Goal: Information Seeking & Learning: Learn about a topic

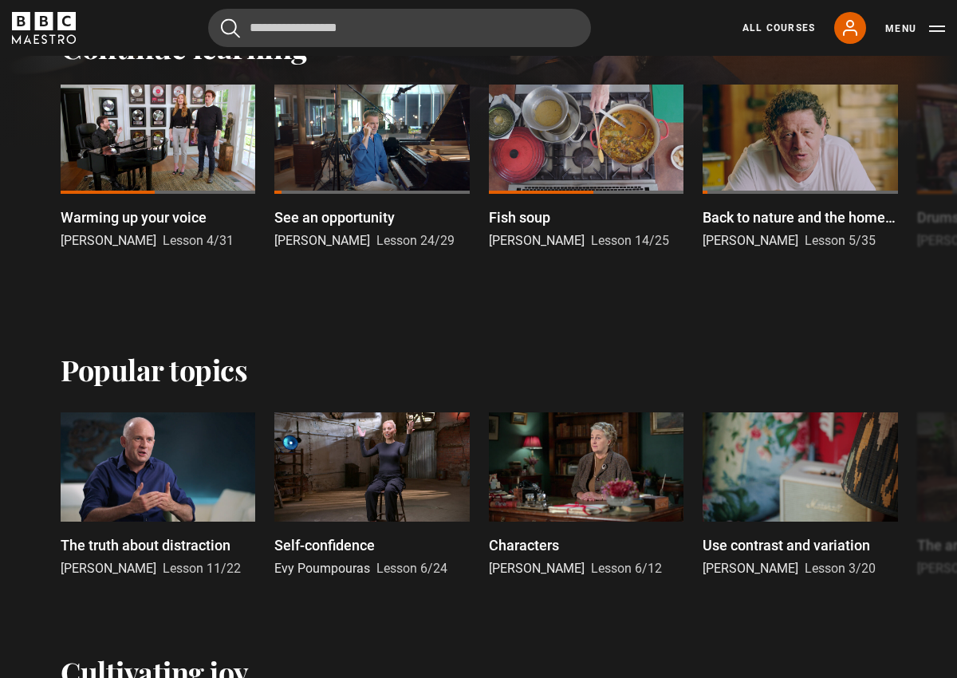
scroll to position [448, 0]
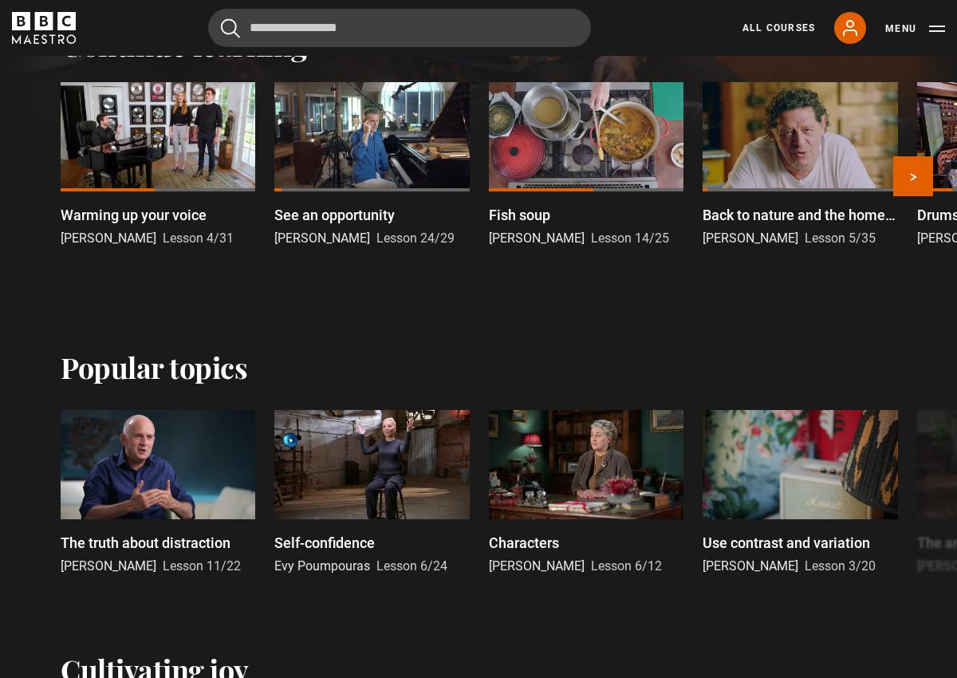
click at [175, 187] on div at bounding box center [158, 136] width 195 height 109
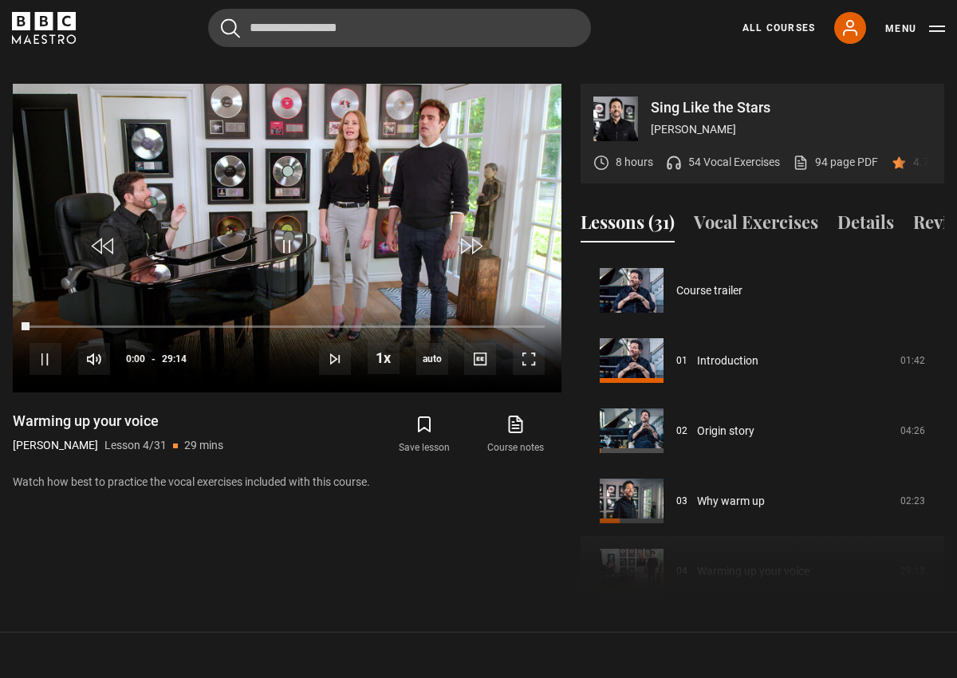
scroll to position [210, 0]
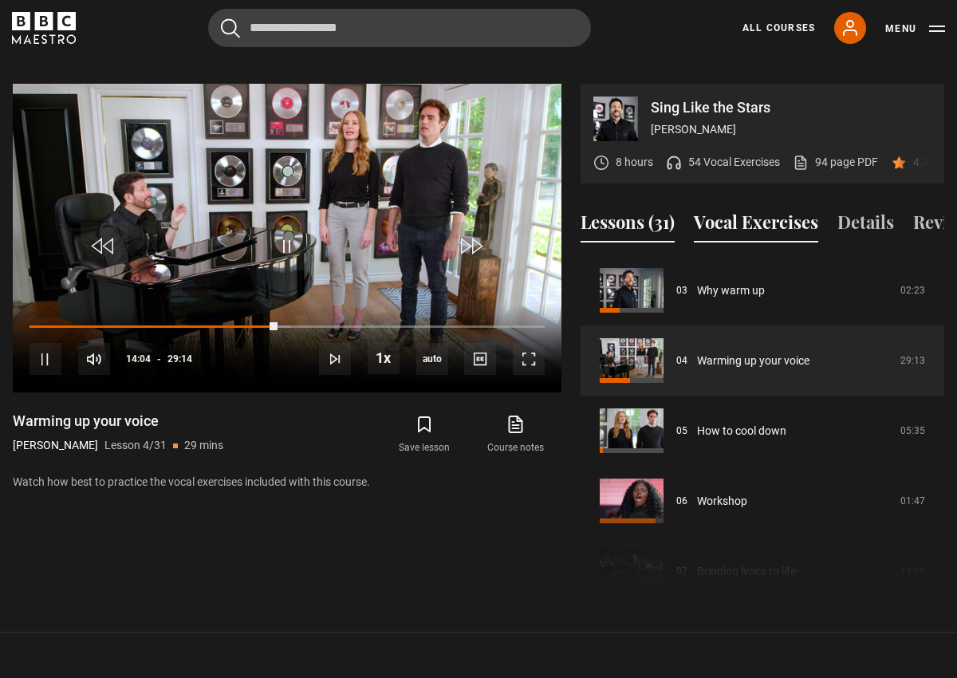
click at [741, 209] on button "Vocal Exercises" at bounding box center [756, 225] width 124 height 33
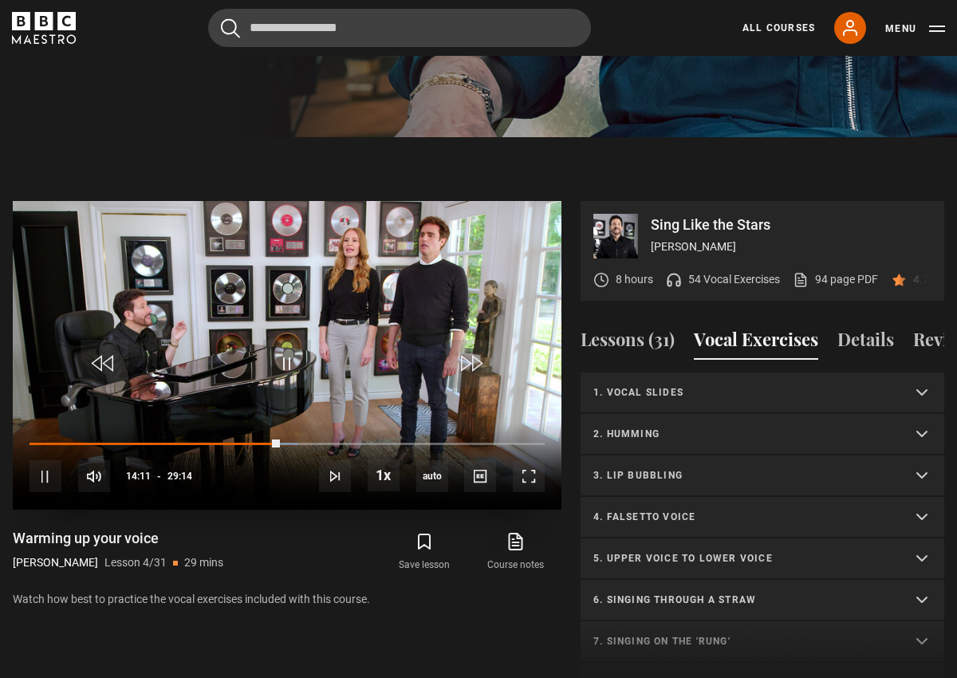
scroll to position [658, 0]
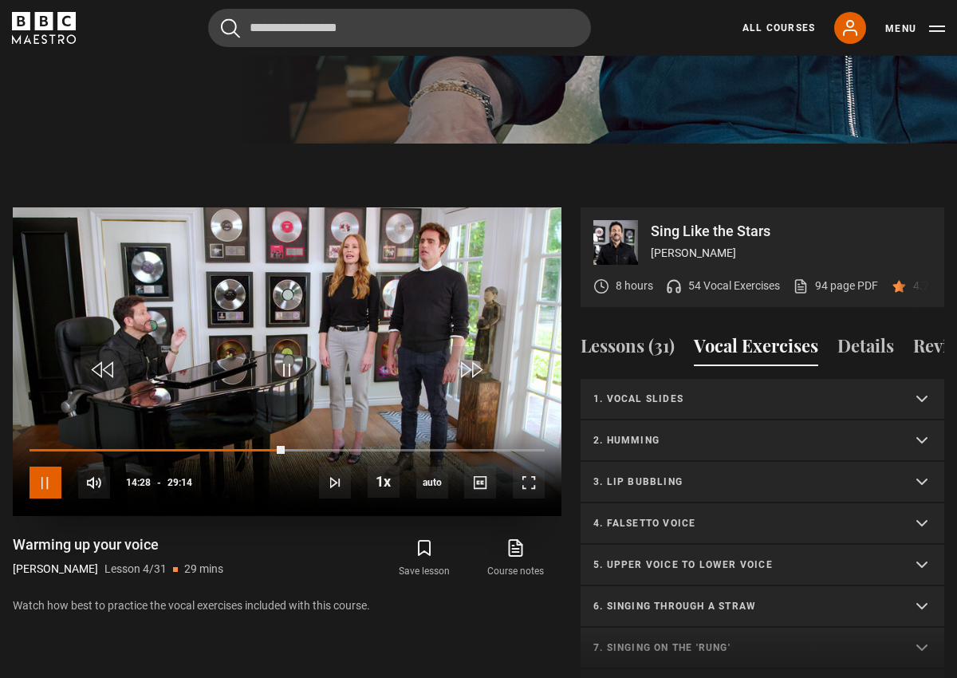
click at [39, 466] on span "Video Player" at bounding box center [45, 482] width 32 height 32
click at [633, 391] on p "1. Vocal slides" at bounding box center [743, 398] width 300 height 14
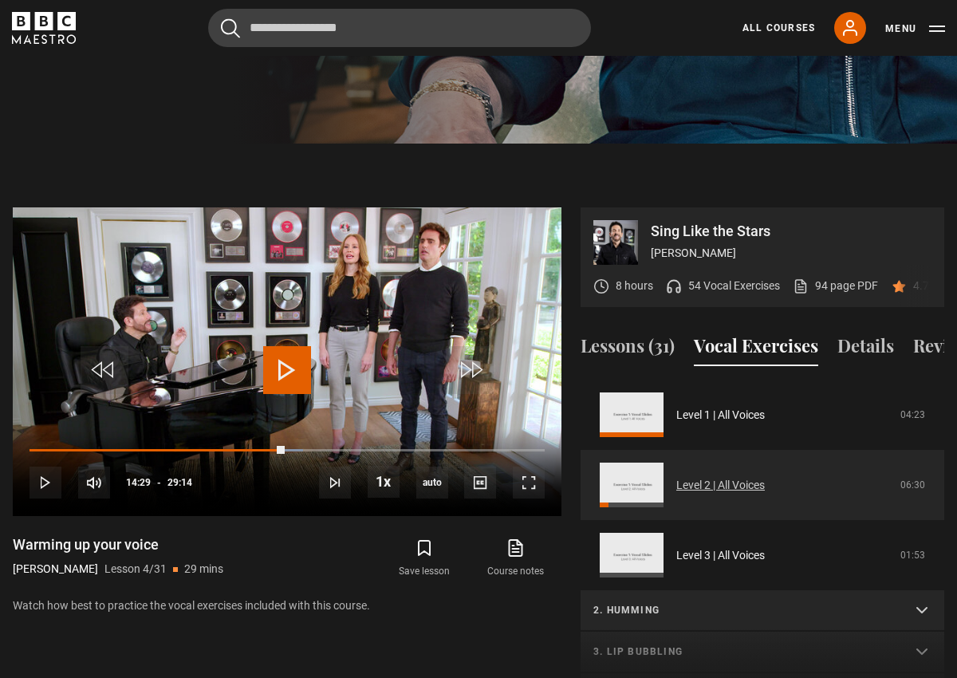
scroll to position [0, 0]
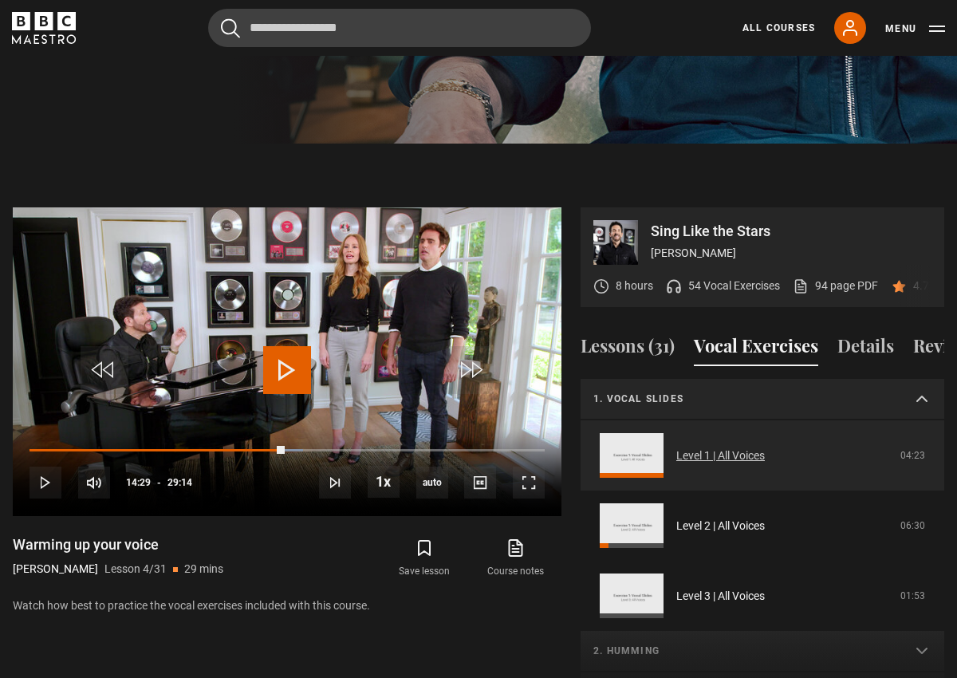
click at [676, 447] on link "Level 1 | All Voices" at bounding box center [720, 455] width 88 height 17
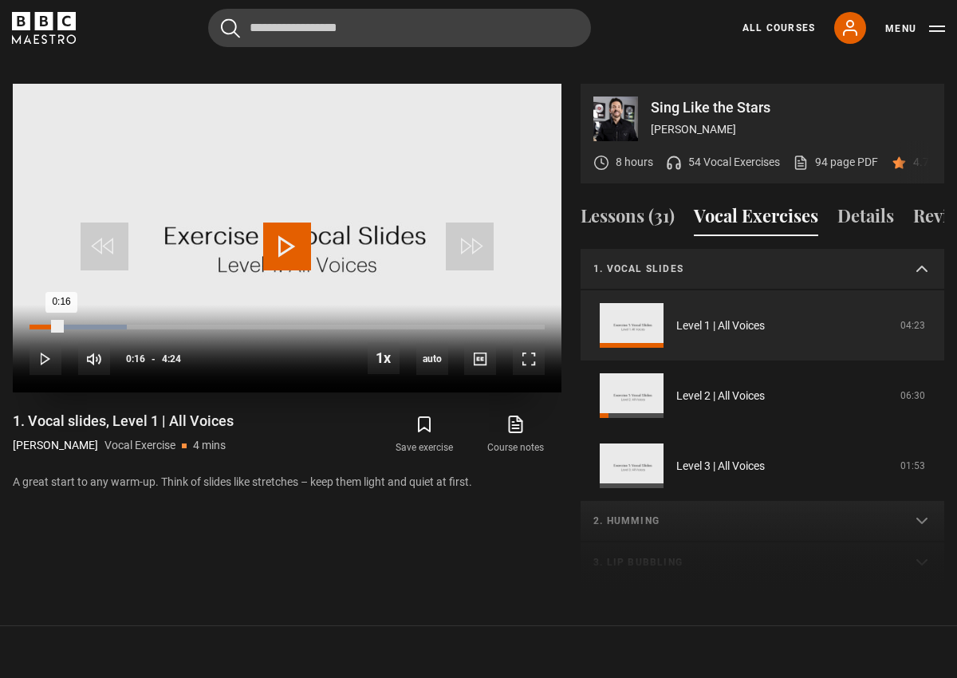
drag, startPoint x: 42, startPoint y: 304, endPoint x: 61, endPoint y: 304, distance: 18.3
click at [61, 324] on div "0:16" at bounding box center [45, 326] width 32 height 5
drag, startPoint x: 61, startPoint y: 304, endPoint x: 85, endPoint y: 303, distance: 24.7
click at [85, 305] on div "10s Skip Back 10 seconds Play 10s Skip Forward 10 seconds Loaded : 26.52% 0:19 …" at bounding box center [287, 349] width 548 height 88
drag, startPoint x: 85, startPoint y: 304, endPoint x: 71, endPoint y: 305, distance: 14.4
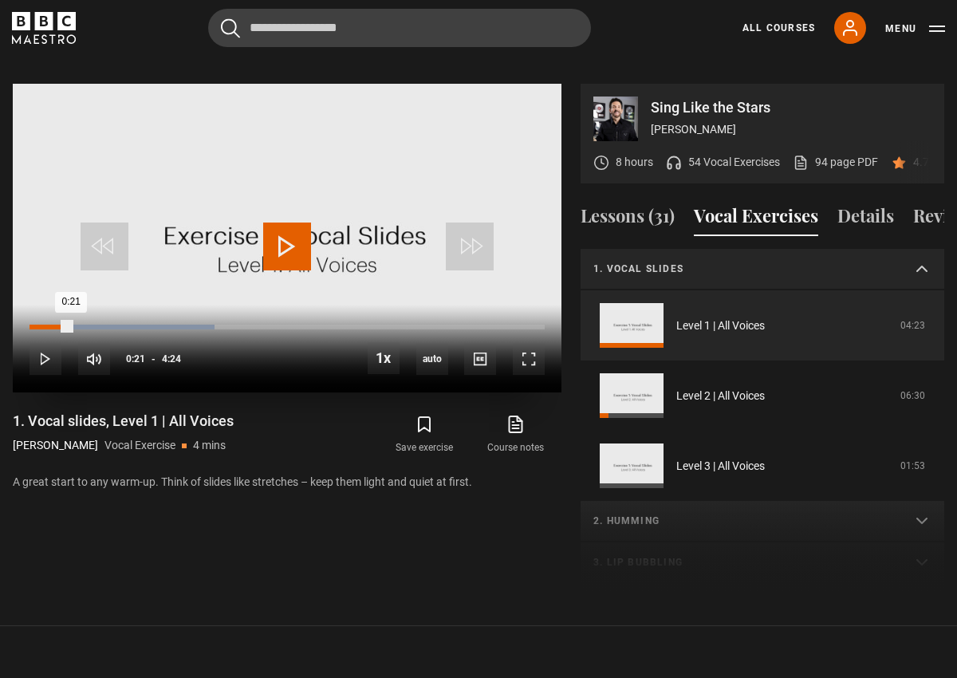
click at [71, 324] on div "0:21" at bounding box center [49, 326] width 41 height 5
click at [53, 343] on span "Video Player" at bounding box center [45, 359] width 32 height 32
click at [43, 343] on span "Video Player" at bounding box center [45, 359] width 32 height 32
drag, startPoint x: 251, startPoint y: 303, endPoint x: 236, endPoint y: 302, distance: 15.2
click at [236, 324] on div "1:45" at bounding box center [132, 326] width 206 height 5
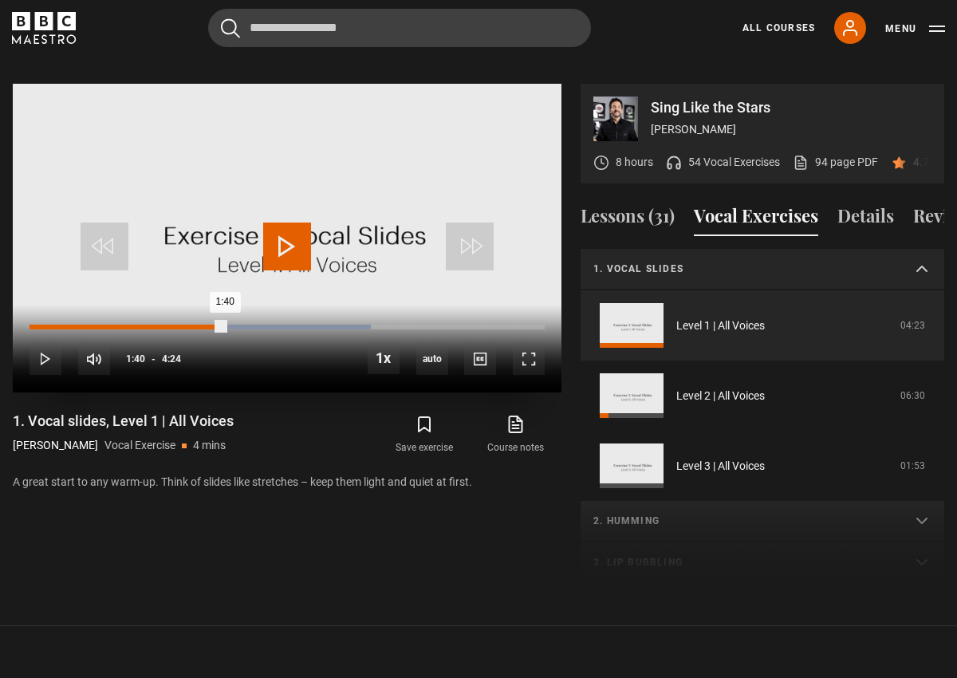
drag, startPoint x: 236, startPoint y: 302, endPoint x: 224, endPoint y: 303, distance: 12.0
click at [224, 324] on div "1:40" at bounding box center [126, 326] width 195 height 5
drag, startPoint x: 527, startPoint y: 305, endPoint x: 454, endPoint y: 304, distance: 72.6
click at [454, 324] on div "3:38" at bounding box center [244, 326] width 430 height 5
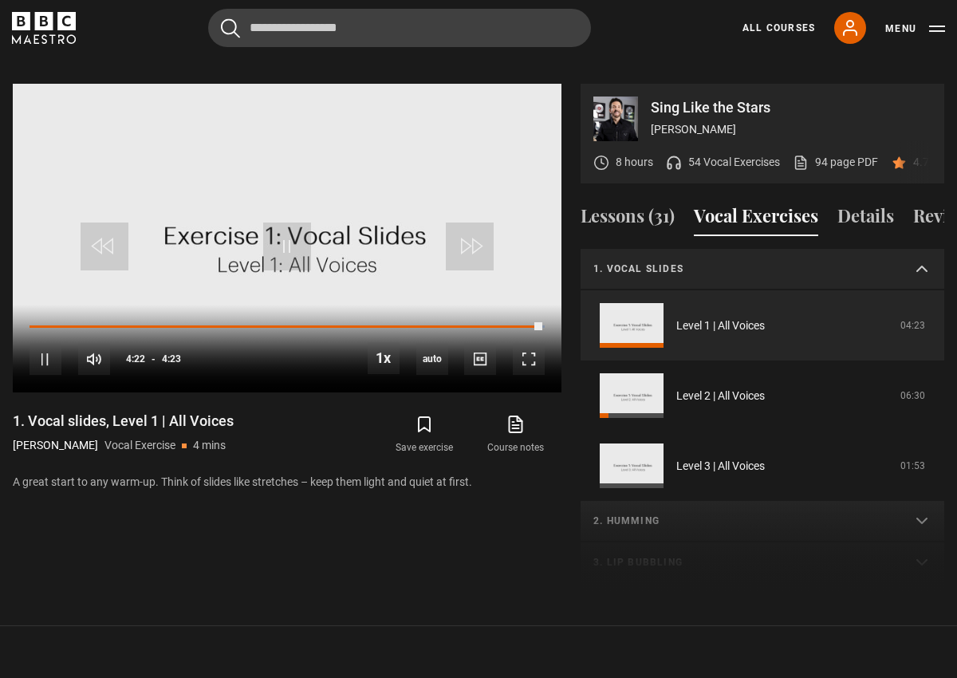
click at [922, 249] on summary "1. Vocal slides" at bounding box center [761, 269] width 363 height 41
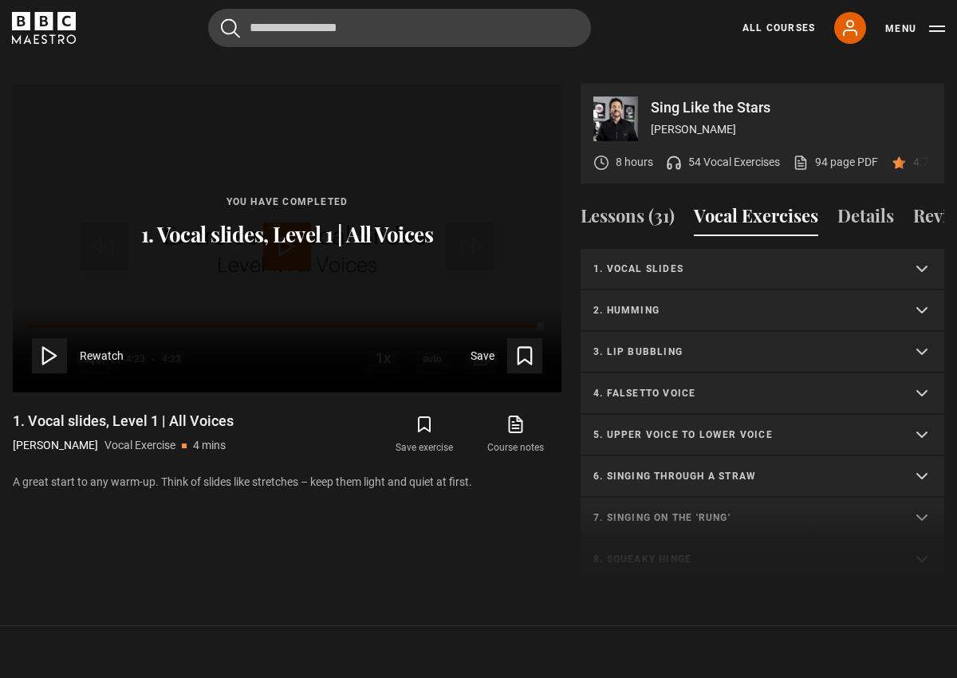
click at [666, 303] on p "2. Humming" at bounding box center [743, 310] width 300 height 14
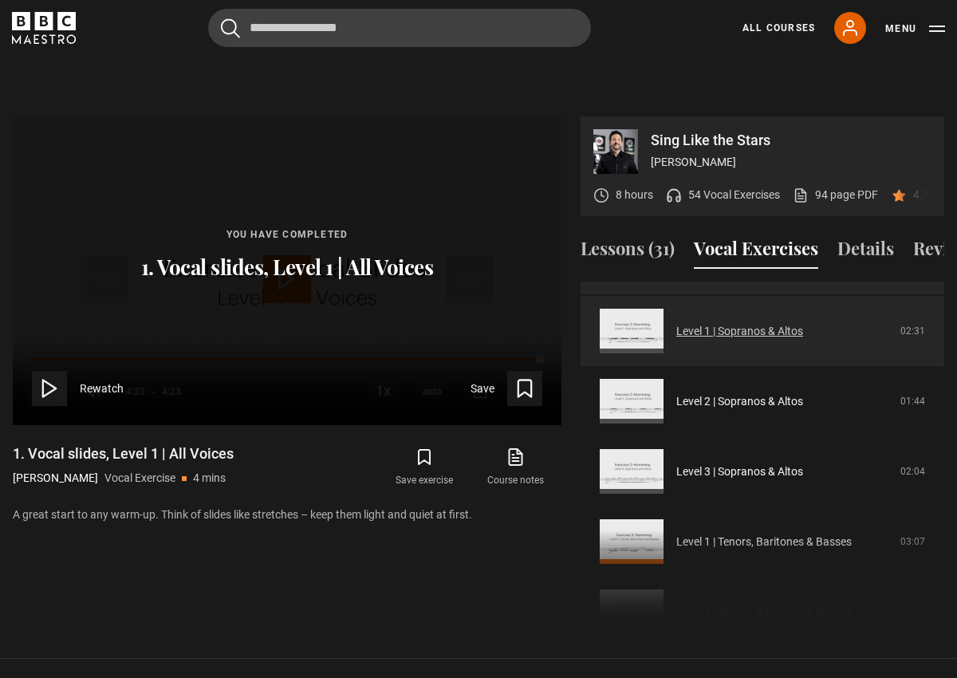
scroll to position [111, 0]
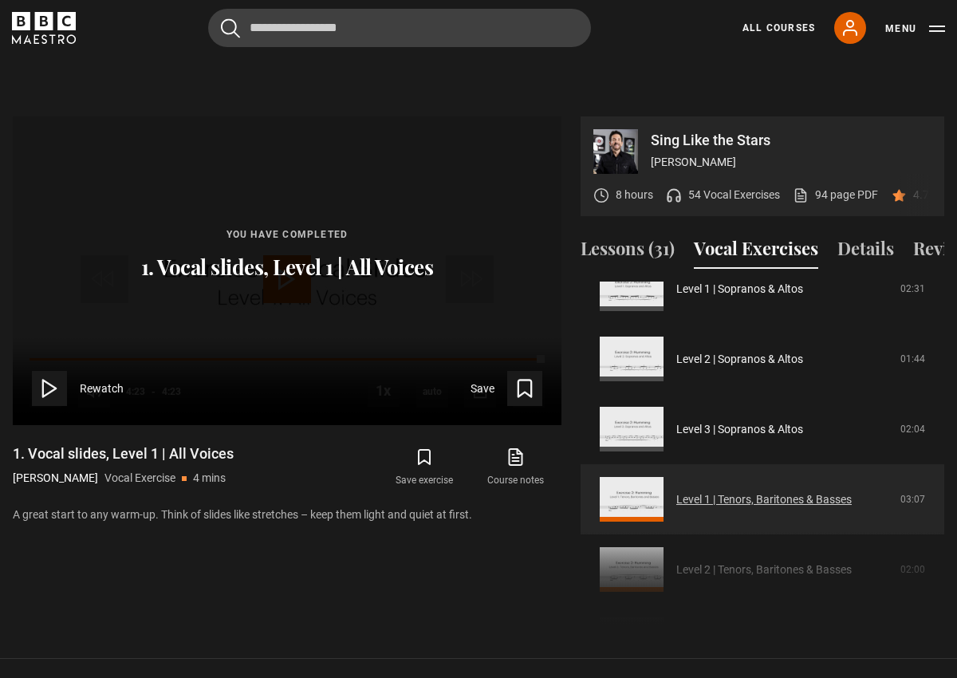
click at [691, 491] on link "Level 1 | Tenors, Baritones & Basses" at bounding box center [763, 499] width 175 height 17
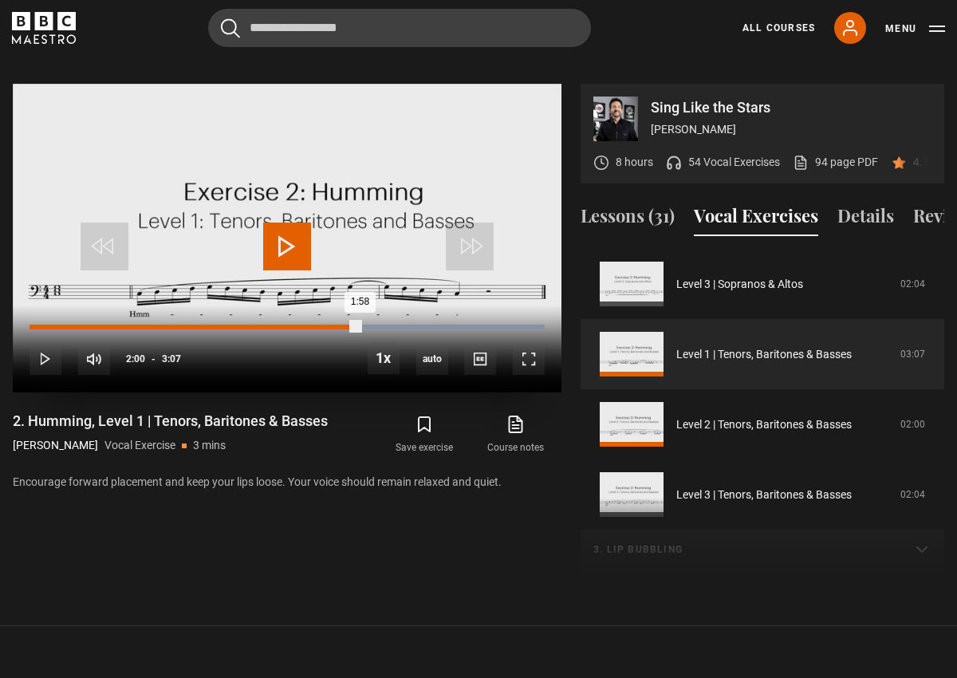
drag, startPoint x: 368, startPoint y: 305, endPoint x: 356, endPoint y: 305, distance: 12.8
click at [356, 324] on div "1:58" at bounding box center [194, 326] width 330 height 5
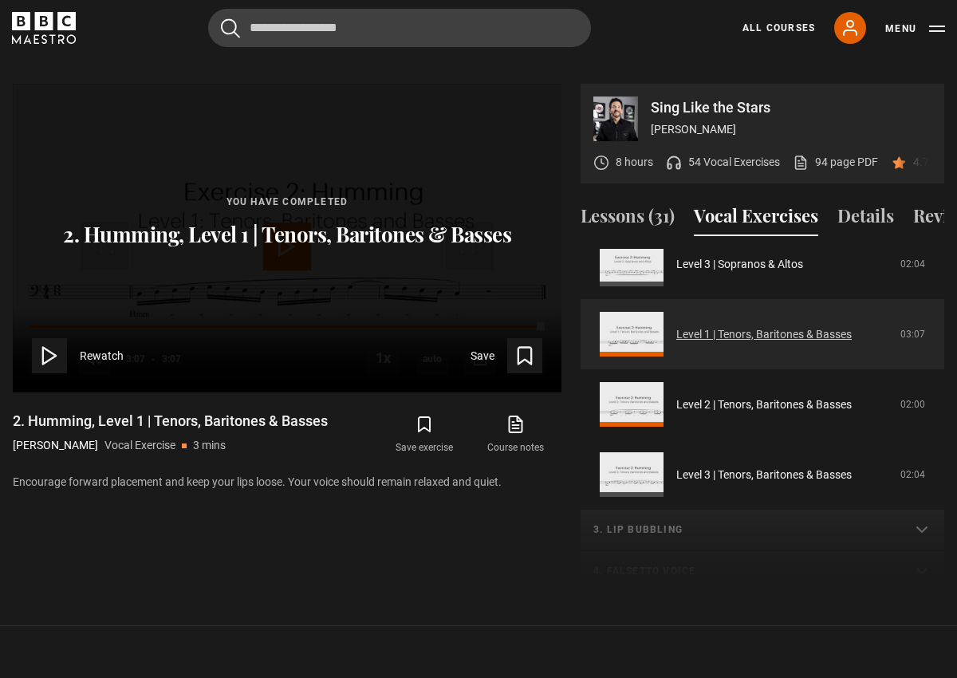
scroll to position [250, 0]
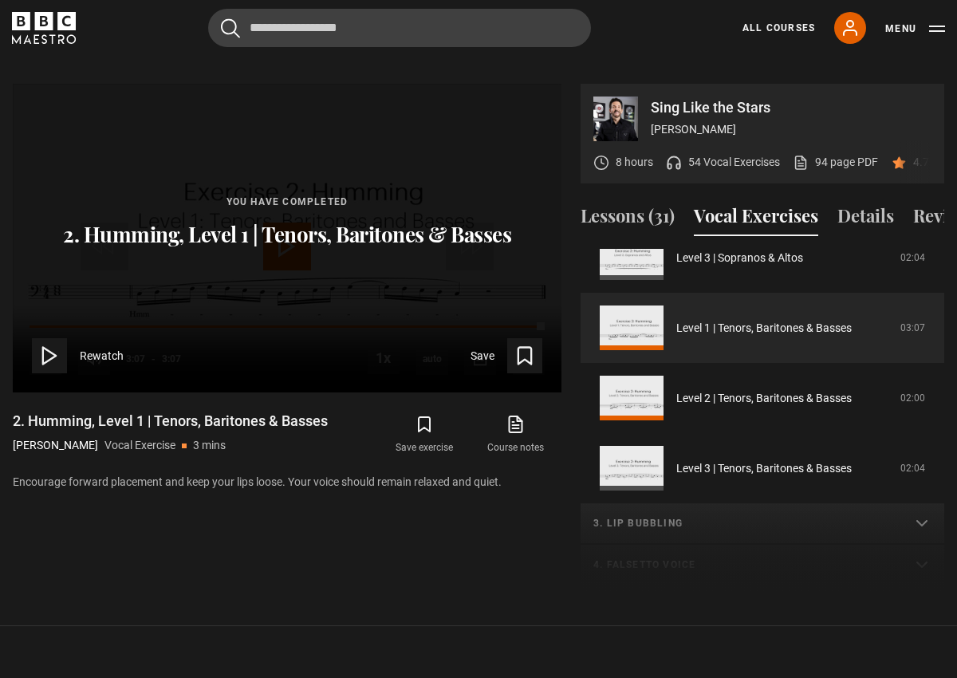
click at [746, 202] on button "Vocal Exercises" at bounding box center [756, 218] width 124 height 33
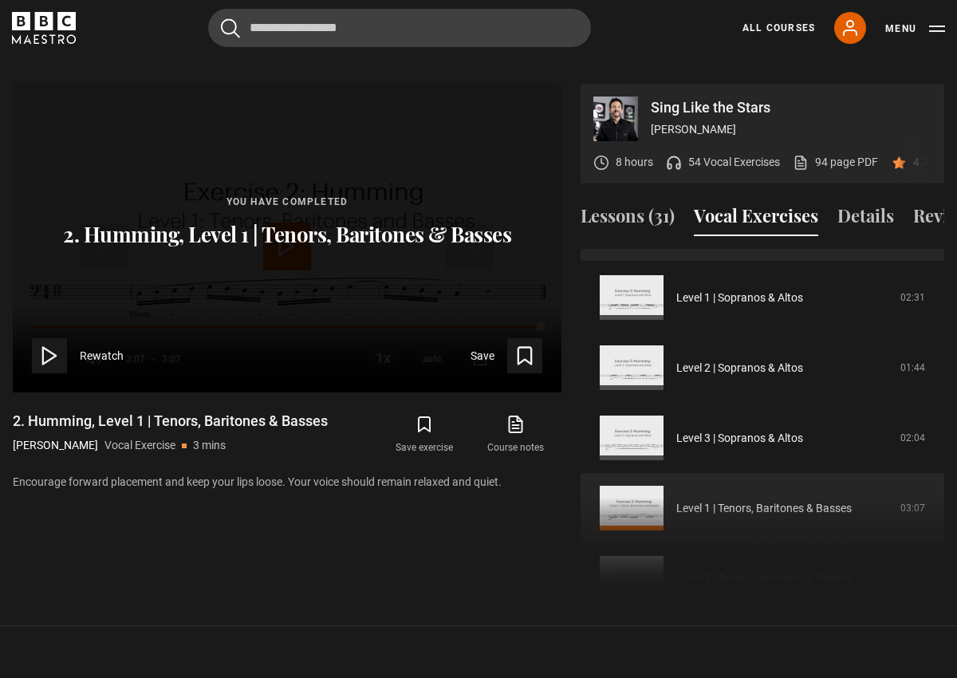
scroll to position [17, 0]
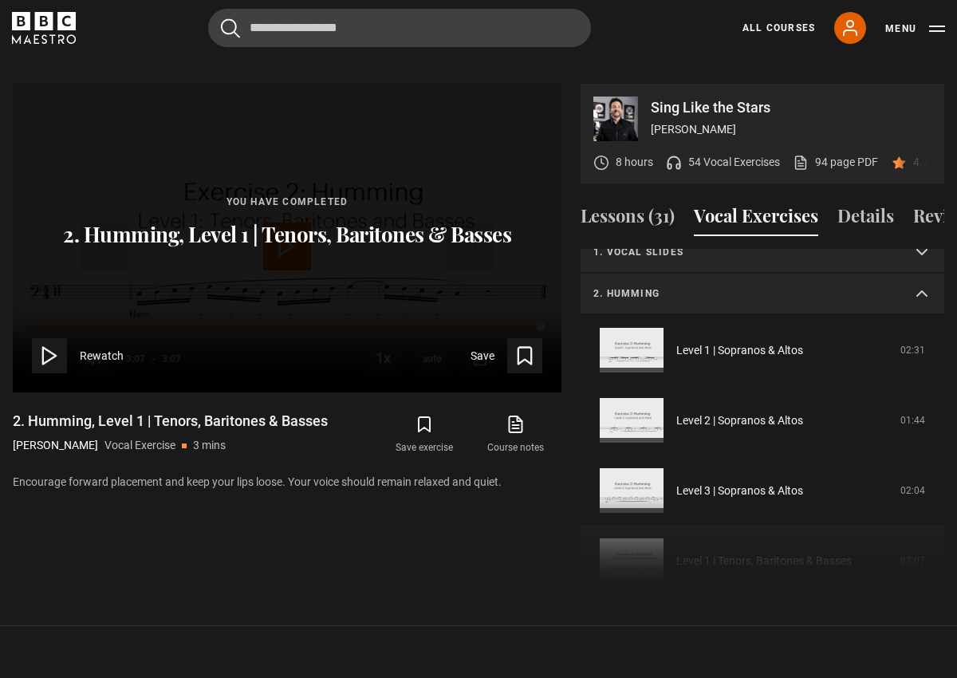
click at [925, 273] on summary "2. Humming" at bounding box center [761, 293] width 363 height 41
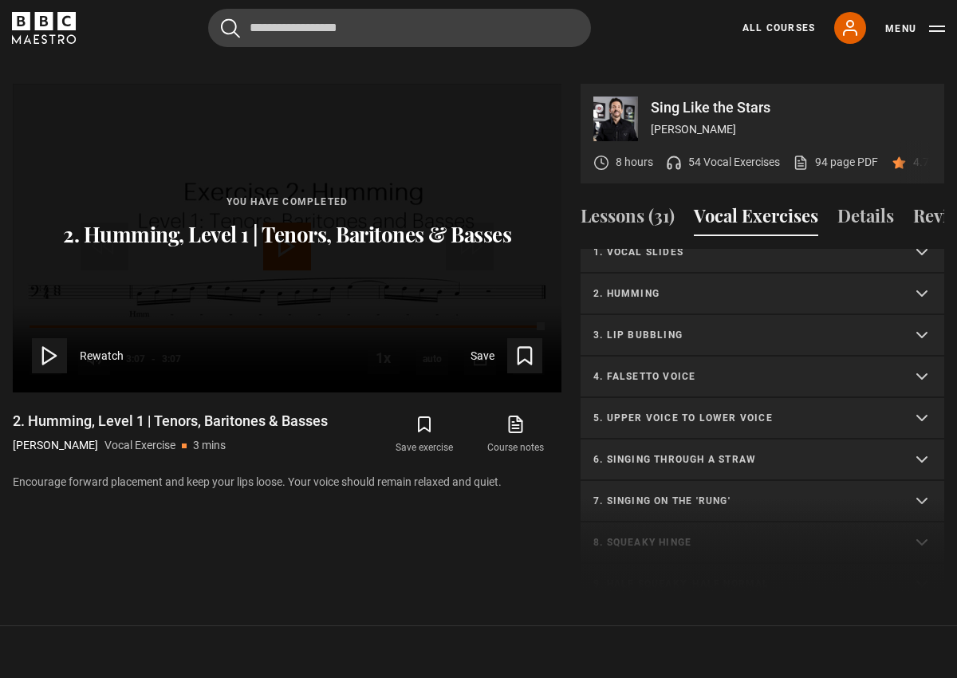
click at [660, 369] on p "4. Falsetto voice" at bounding box center [743, 376] width 300 height 14
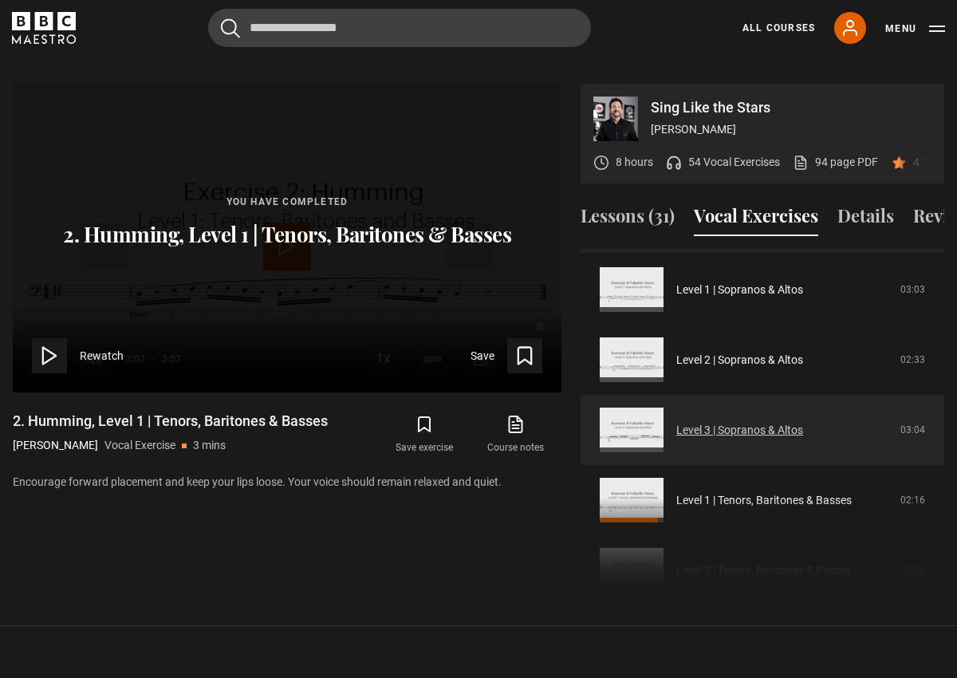
scroll to position [169, 0]
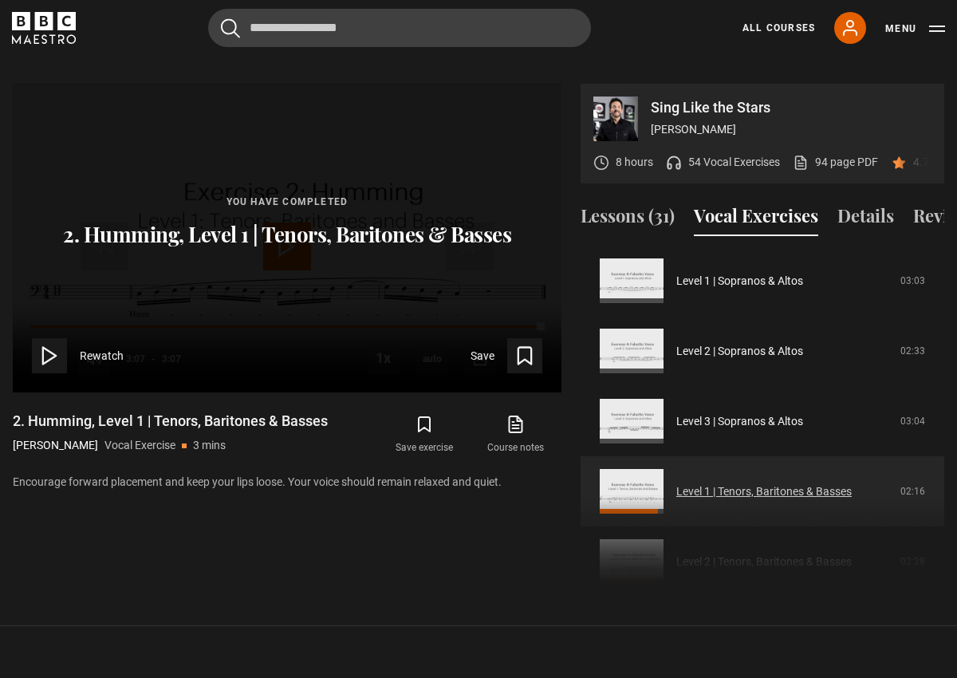
click at [700, 483] on link "Level 1 | Tenors, Baritones & Basses" at bounding box center [763, 491] width 175 height 17
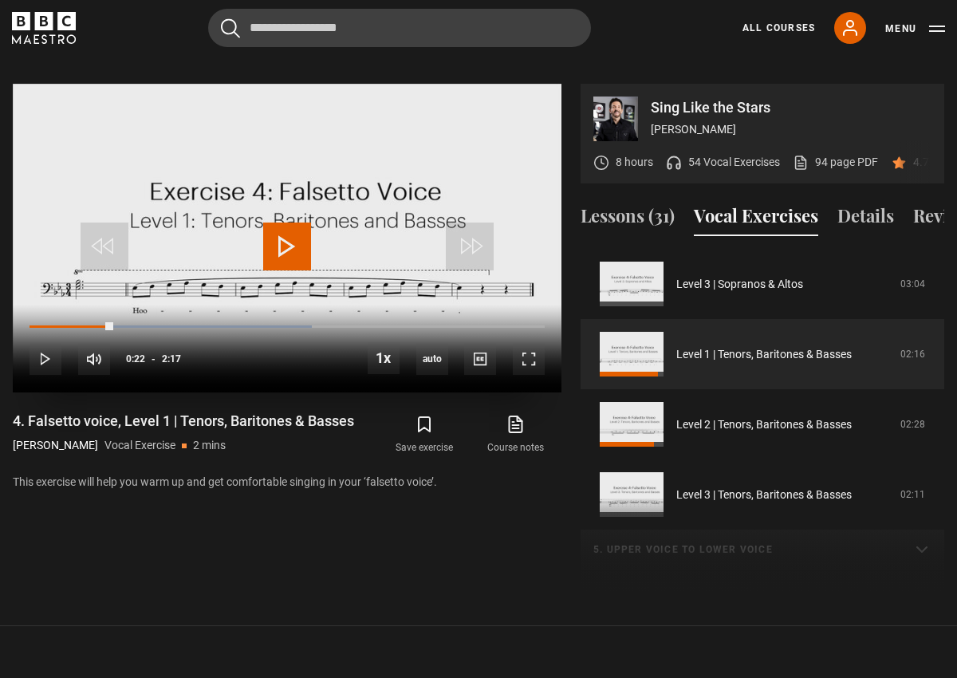
drag, startPoint x: 60, startPoint y: 305, endPoint x: 120, endPoint y: 304, distance: 59.8
click at [120, 305] on div "10s Skip Back 10 seconds Play 10s Skip Forward 10 seconds Loaded : 54.74% 0:22 …" at bounding box center [287, 349] width 548 height 88
click at [123, 324] on div "Loaded : 58.39% 0:24 0:24" at bounding box center [286, 326] width 515 height 5
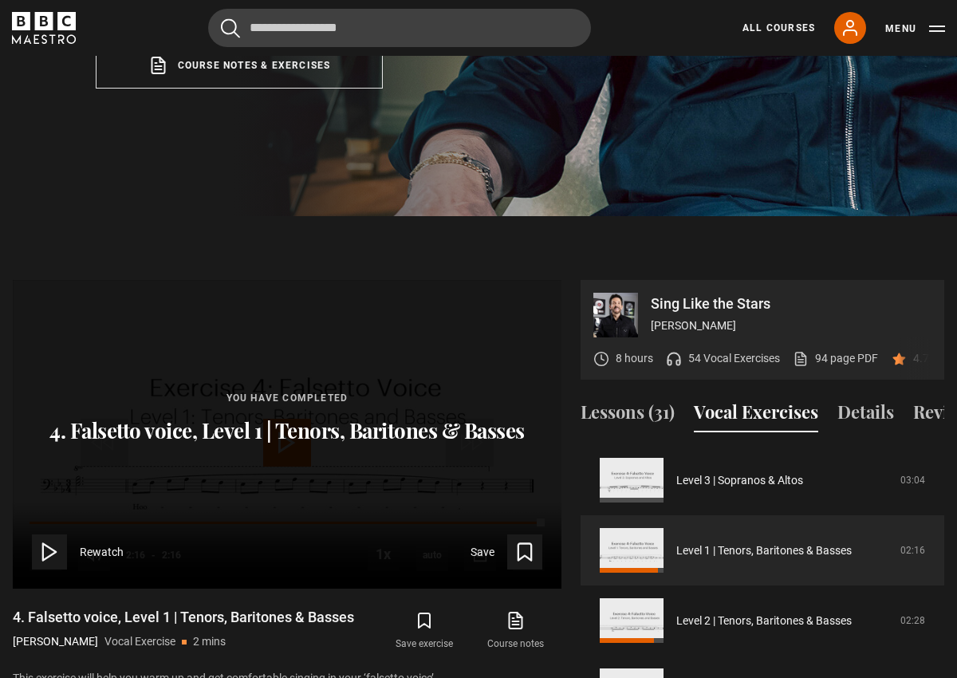
scroll to position [584, 0]
click at [54, 544] on polygon at bounding box center [49, 552] width 13 height 17
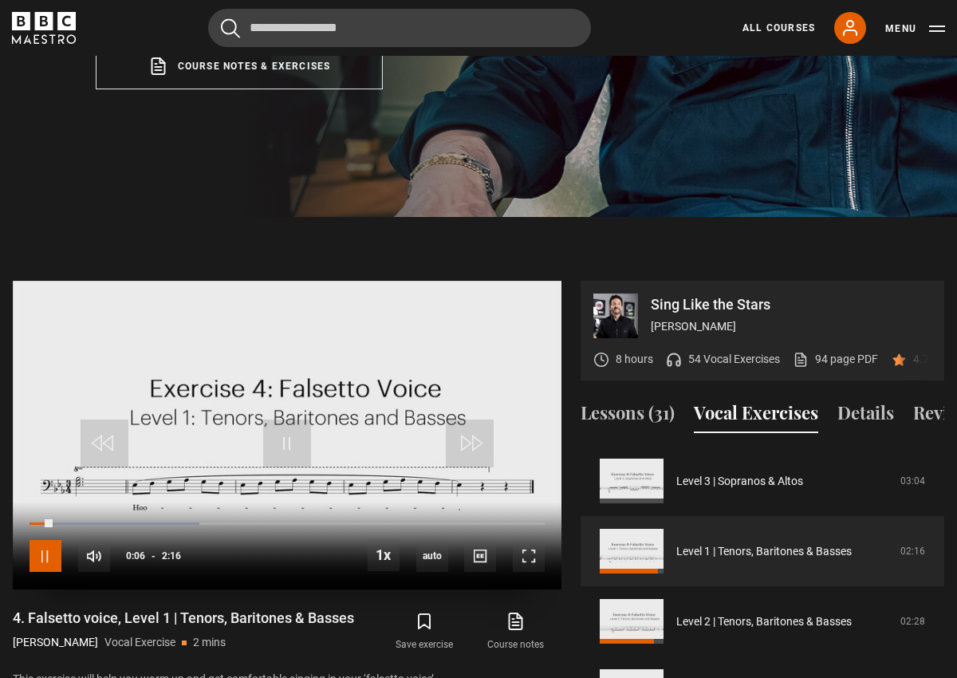
click at [45, 540] on span "Video Player" at bounding box center [45, 556] width 32 height 32
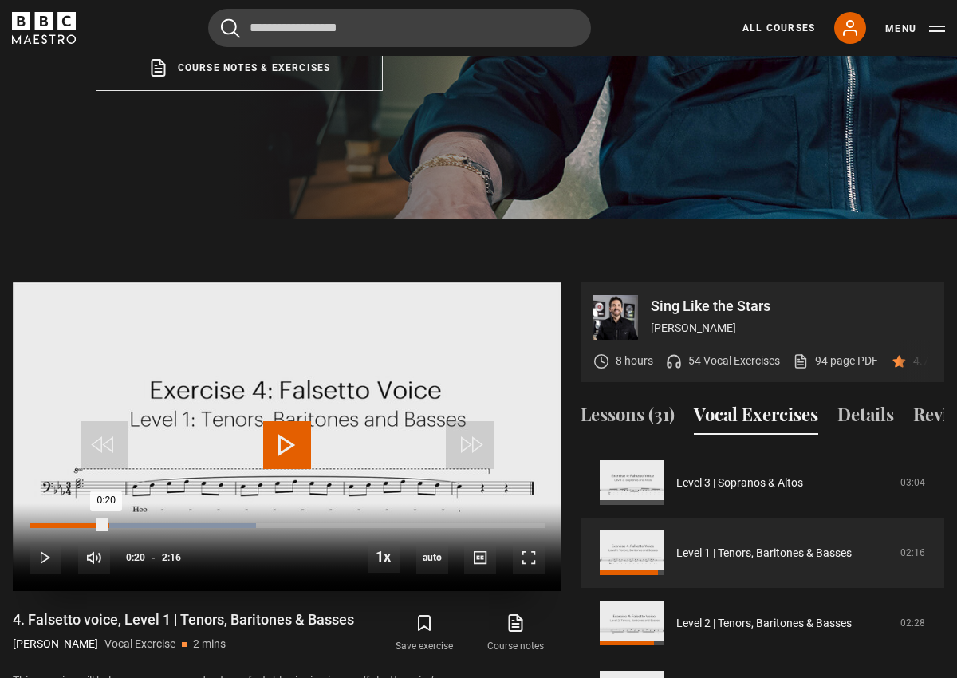
drag, startPoint x: 59, startPoint y: 506, endPoint x: 106, endPoint y: 504, distance: 47.1
click at [106, 523] on div "0:20" at bounding box center [67, 525] width 77 height 5
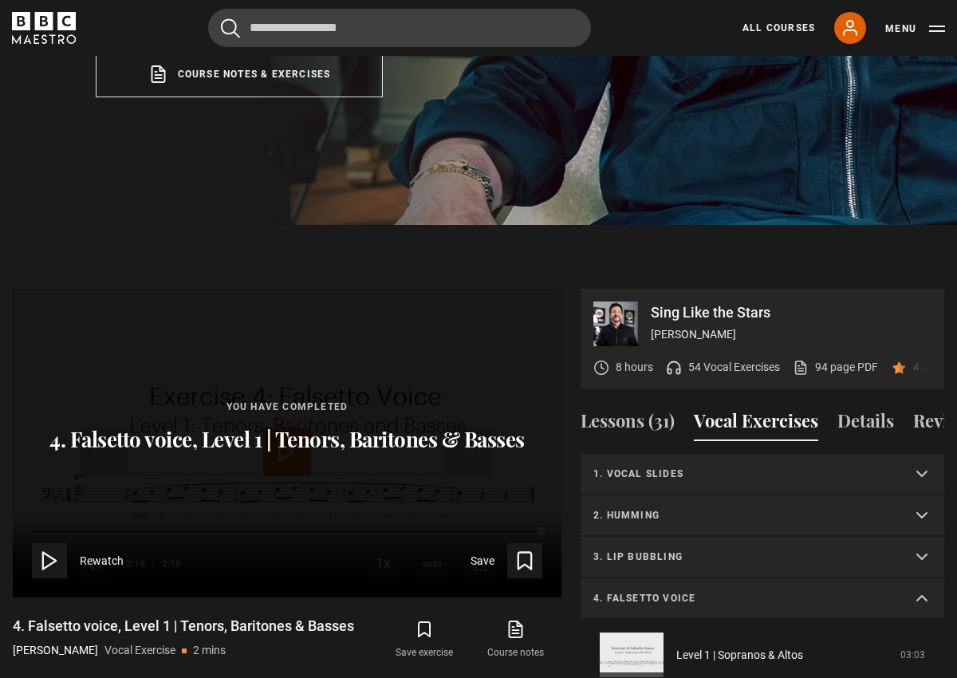
scroll to position [576, 0]
click at [923, 580] on summary "4. Falsetto voice" at bounding box center [761, 599] width 363 height 41
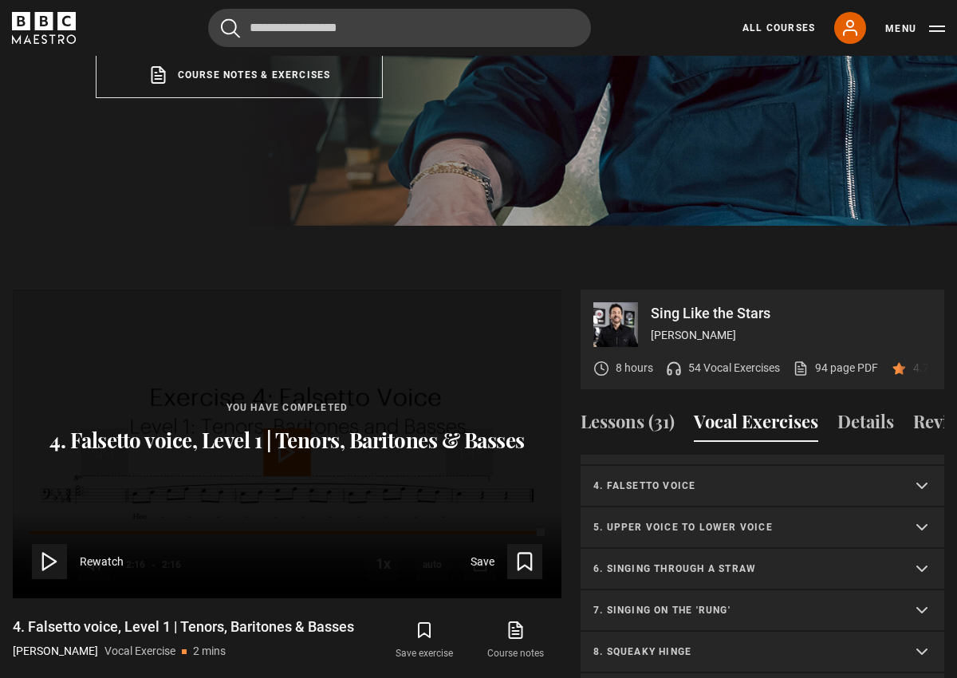
scroll to position [122, 0]
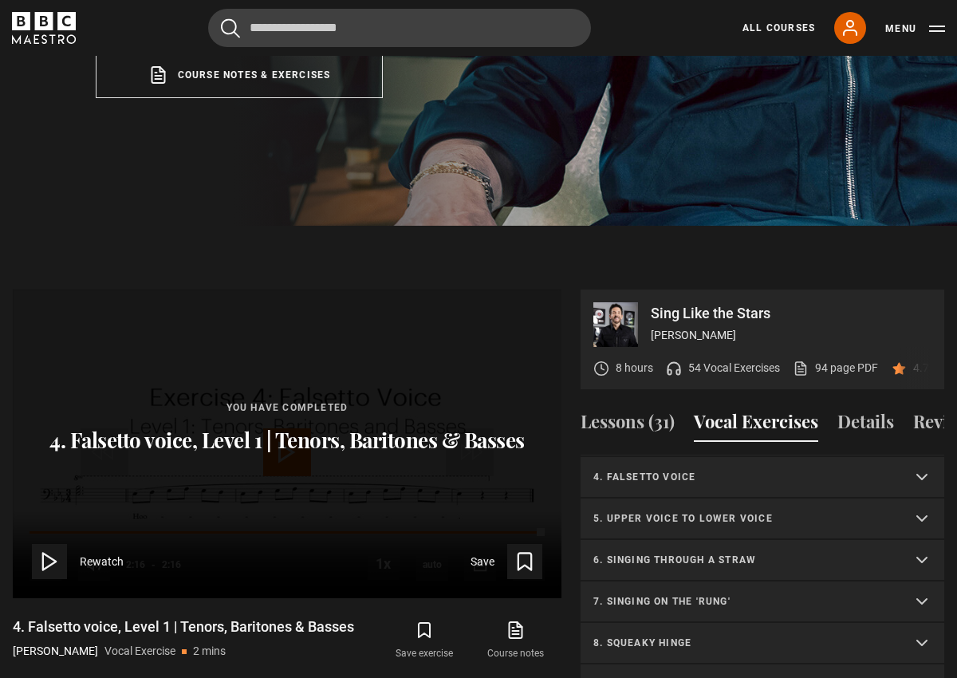
click at [675, 511] on p "5. Upper voice to lower voice" at bounding box center [743, 518] width 300 height 14
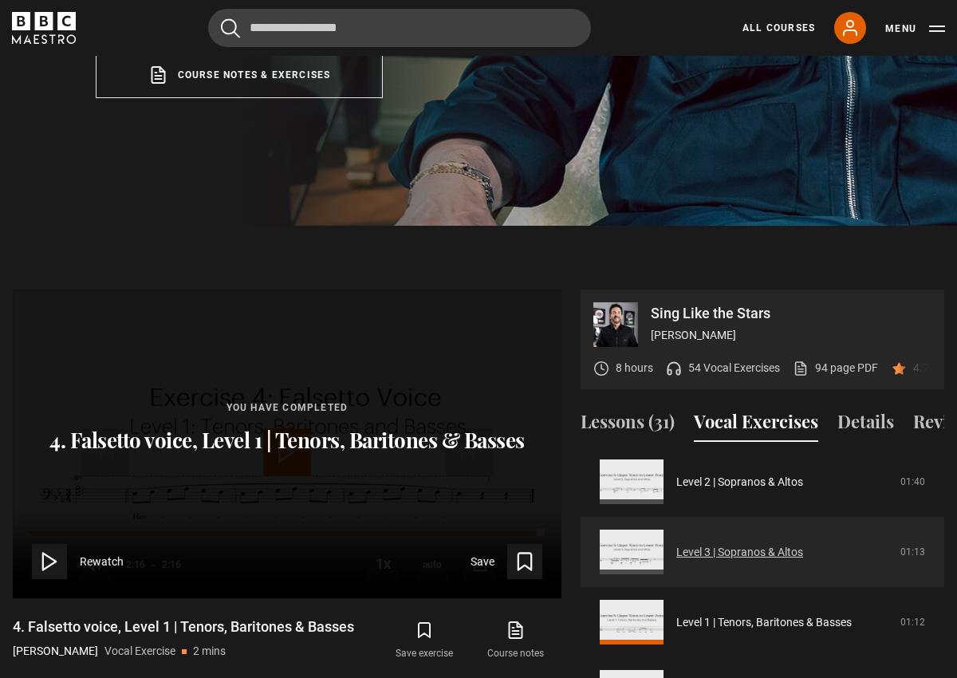
scroll to position [289, 0]
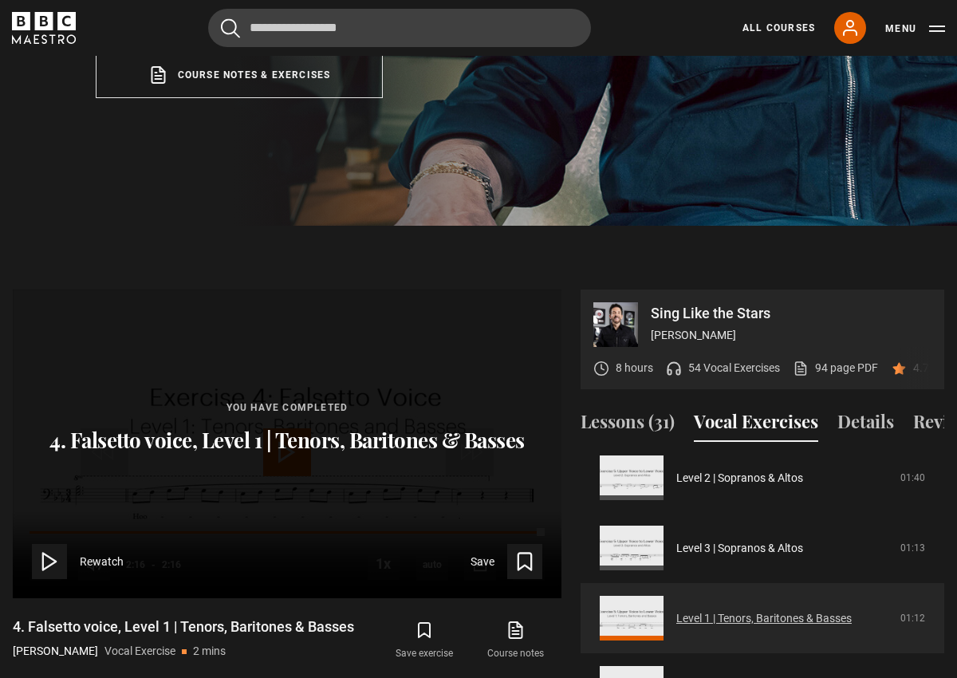
click at [696, 610] on link "Level 1 | Tenors, Baritones & Basses" at bounding box center [763, 618] width 175 height 17
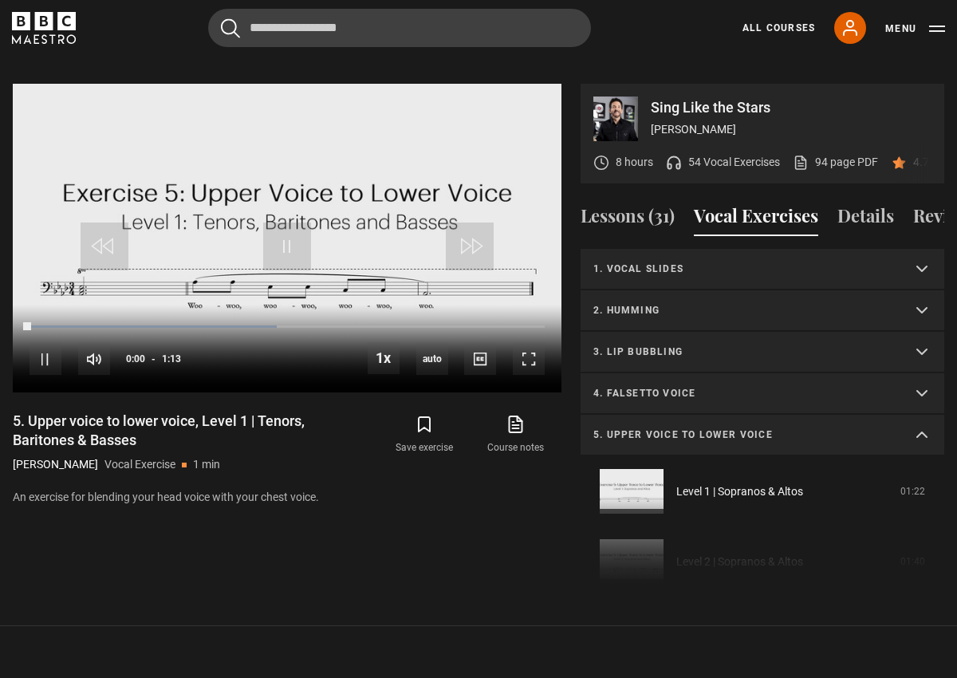
scroll to position [348, 0]
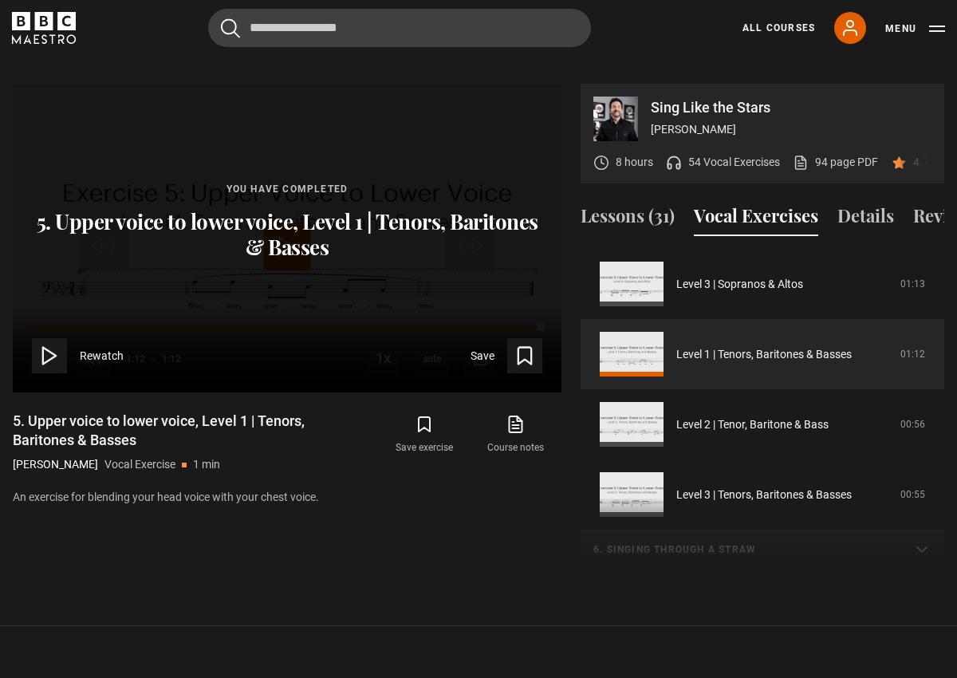
click at [55, 344] on icon at bounding box center [49, 355] width 22 height 22
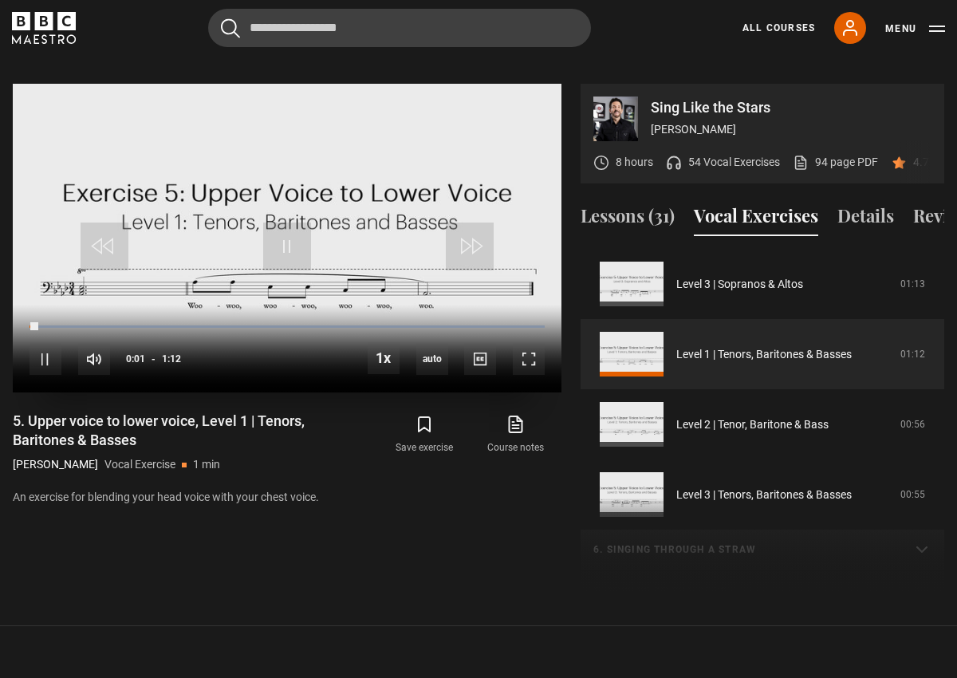
drag, startPoint x: 49, startPoint y: 304, endPoint x: 147, endPoint y: 301, distance: 98.1
click at [147, 305] on div "10s Skip Back 10 seconds Pause 10s Skip Forward 10 seconds Loaded : 100.00% 0:0…" at bounding box center [287, 349] width 548 height 88
drag, startPoint x: 45, startPoint y: 306, endPoint x: 162, endPoint y: 302, distance: 117.2
click at [162, 305] on div "10s Skip Back 10 seconds Play 10s Skip Forward 10 seconds Loaded : 100.00% 0:07…" at bounding box center [287, 349] width 548 height 88
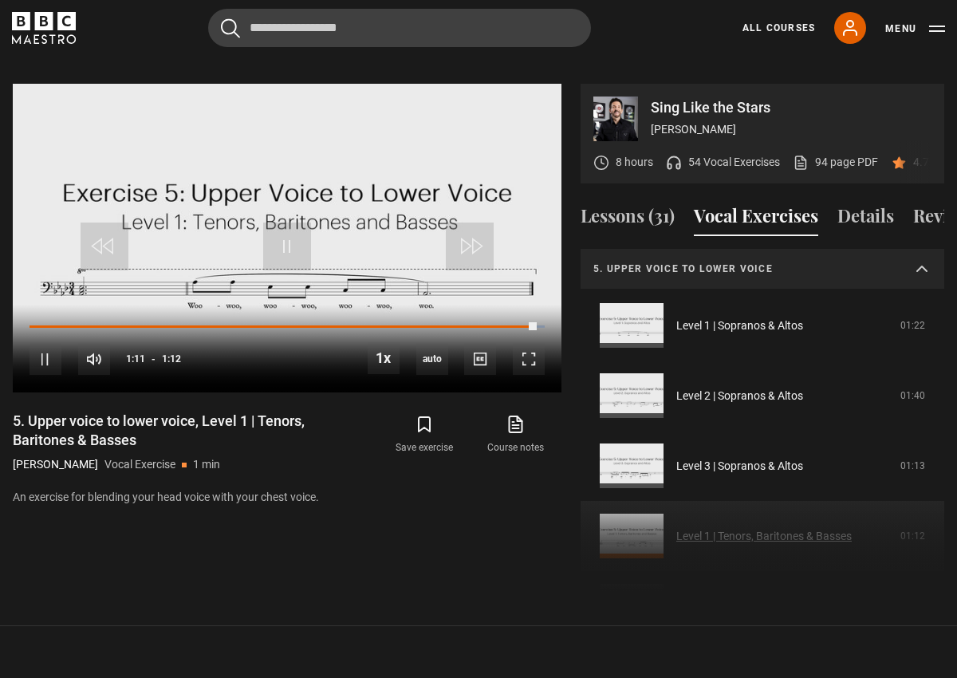
scroll to position [100, 0]
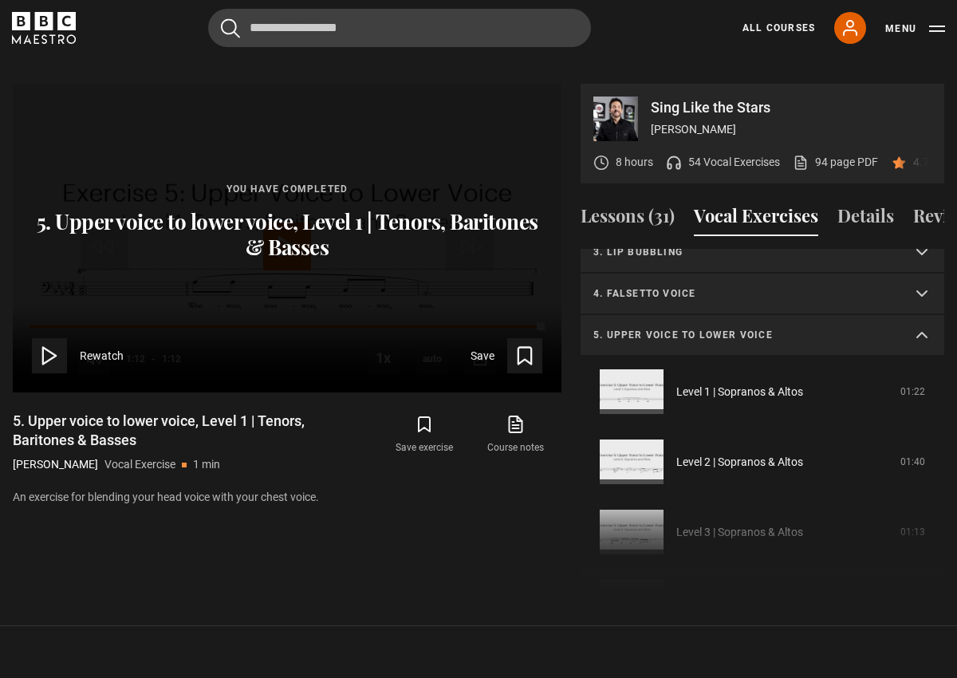
click at [922, 315] on summary "5. Upper voice to lower voice" at bounding box center [761, 335] width 363 height 41
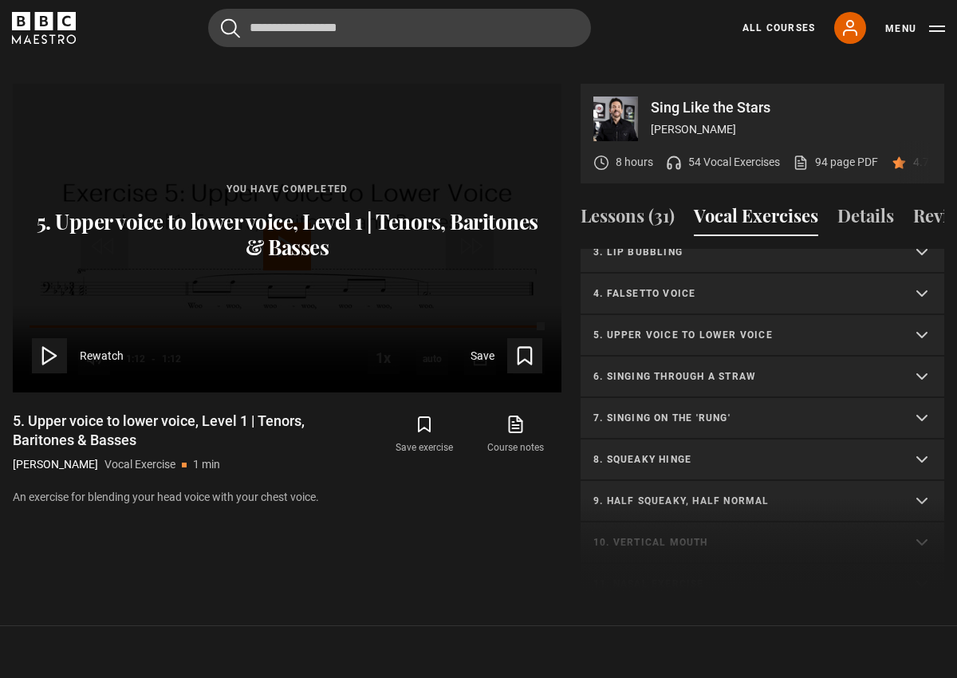
click at [691, 411] on p "7. Singing on the 'rung'" at bounding box center [743, 418] width 300 height 14
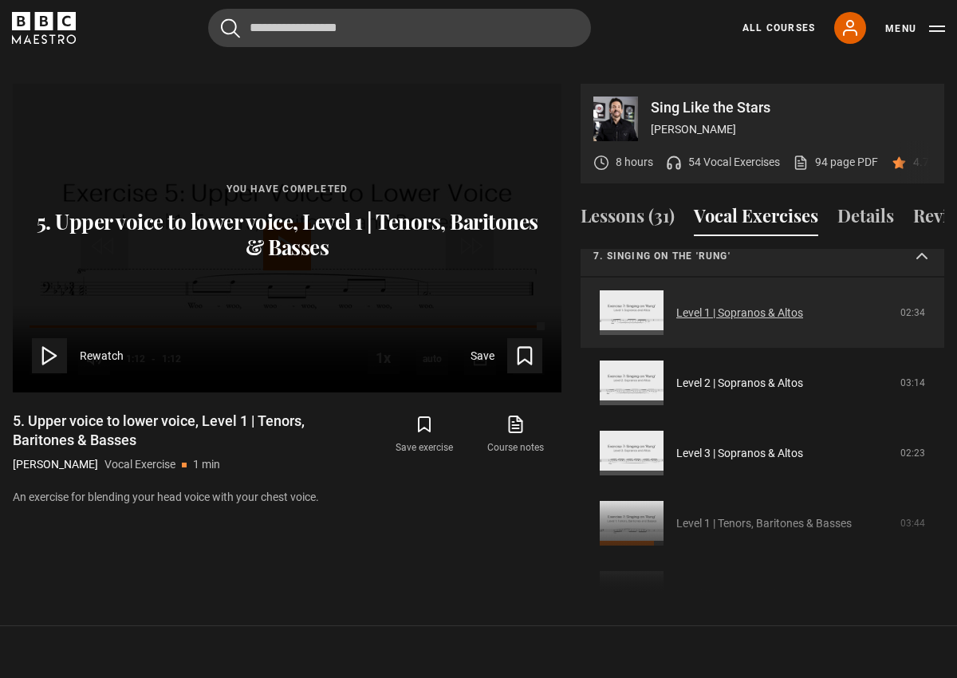
scroll to position [266, 0]
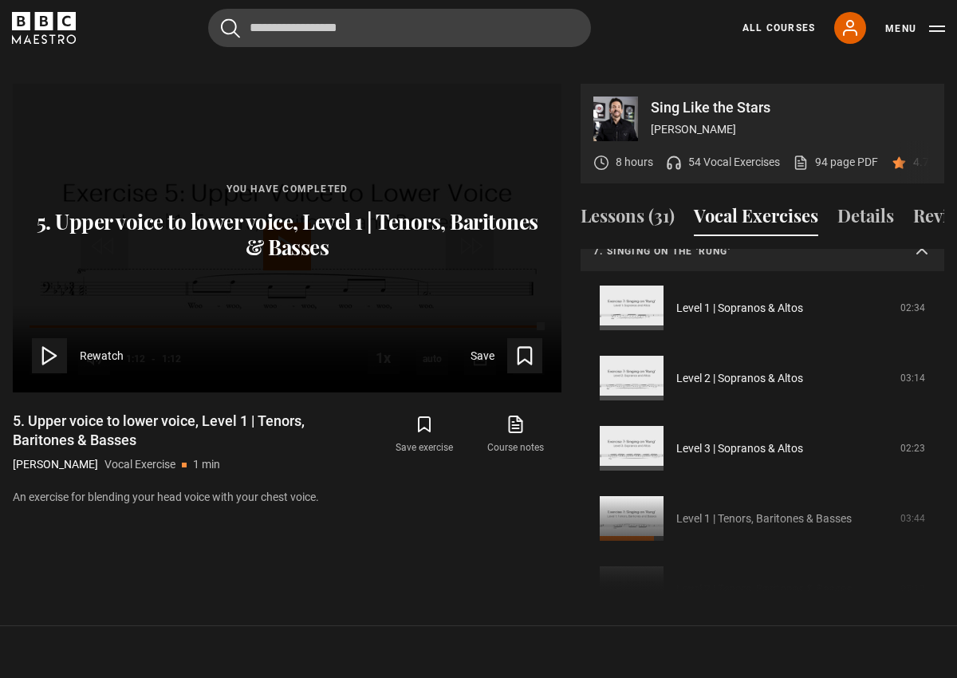
click at [641, 501] on div "1. Vocal slides Level 1 | All Voices 04:23 Level 2 | All Voices 06:30 Level 3 |…" at bounding box center [761, 421] width 363 height 344
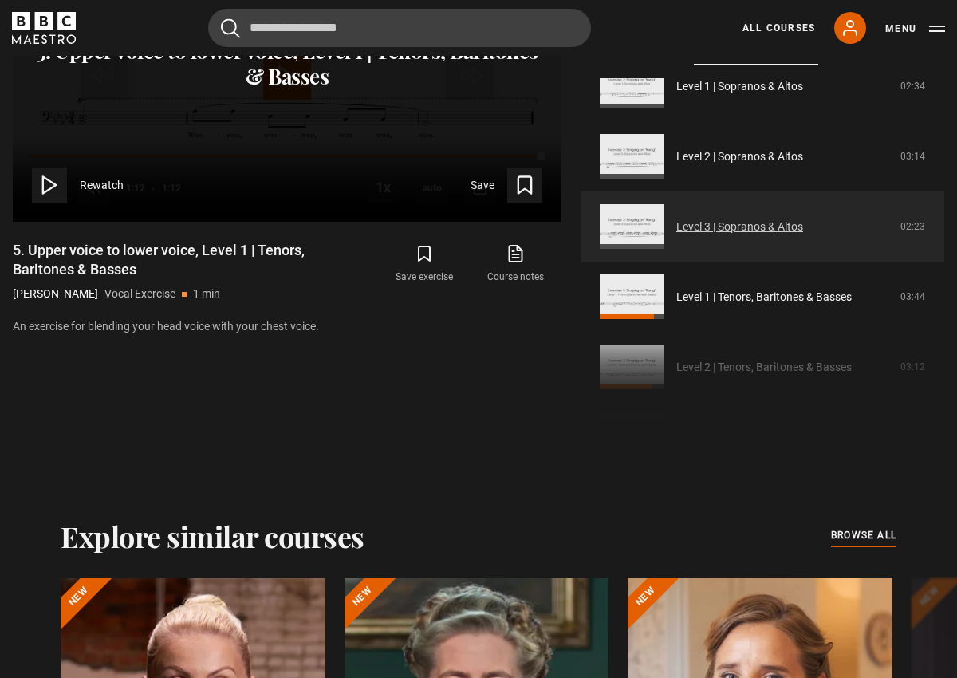
scroll to position [320, 0]
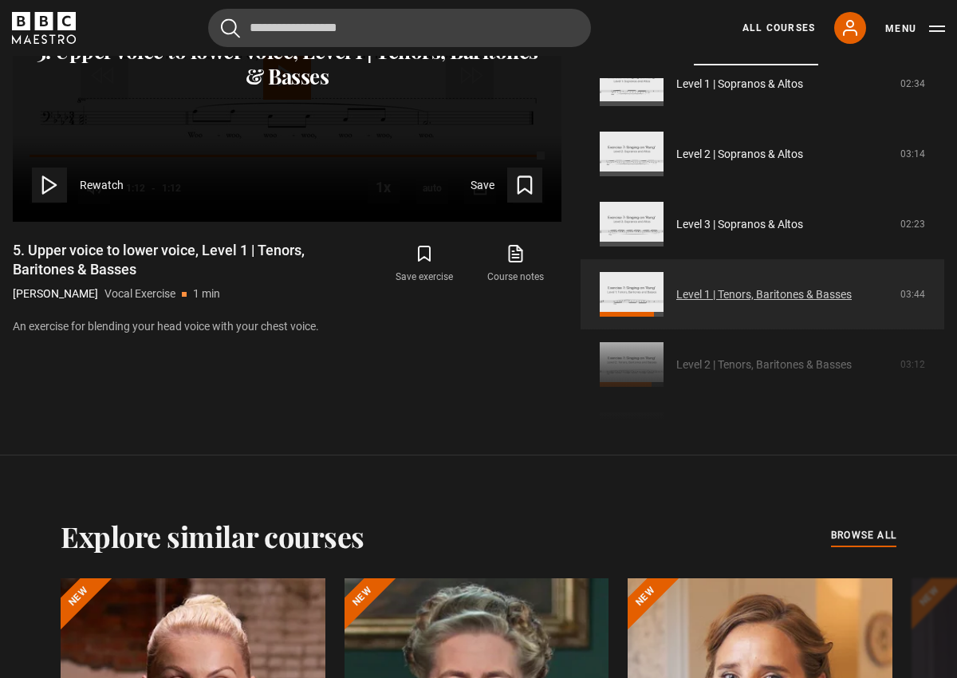
click at [720, 286] on link "Level 1 | Tenors, Baritones & Basses" at bounding box center [763, 294] width 175 height 17
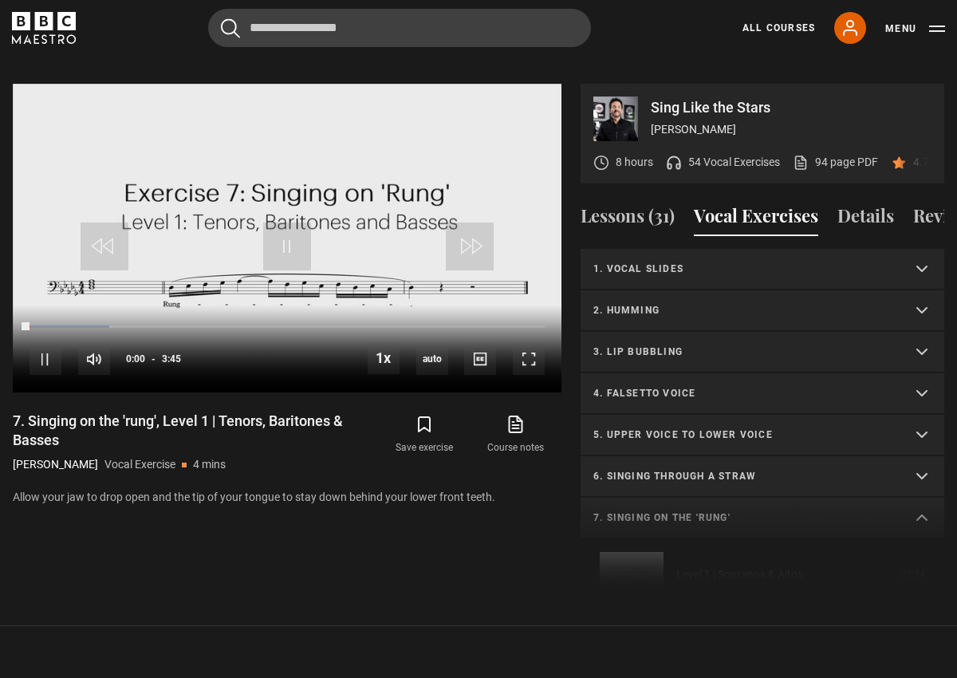
scroll to position [430, 0]
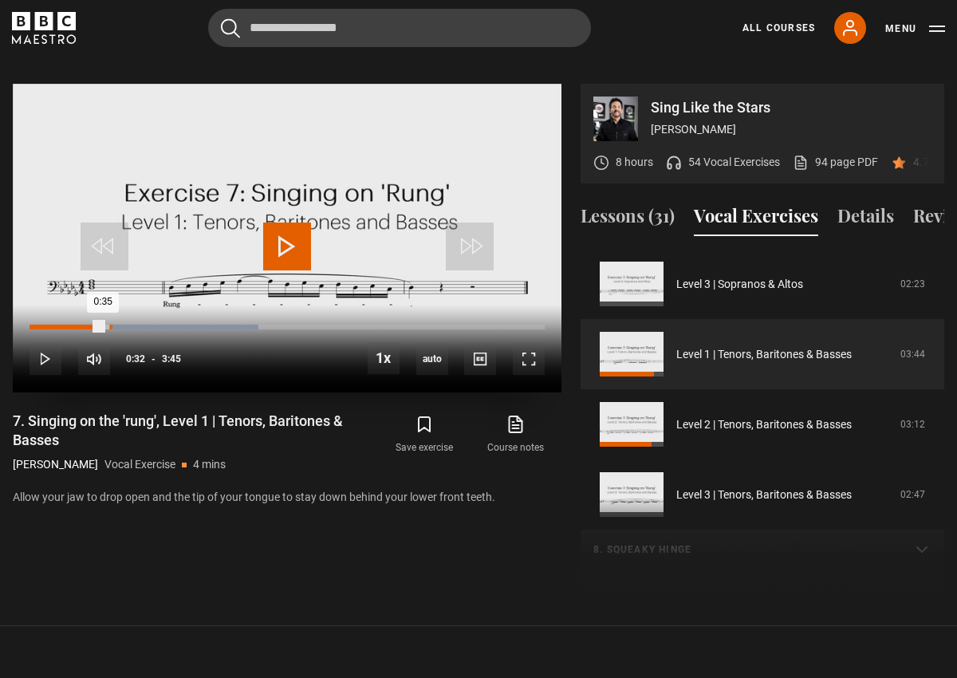
drag, startPoint x: 33, startPoint y: 305, endPoint x: 109, endPoint y: 304, distance: 76.5
click at [109, 324] on div "Loaded : 44.44% 0:35 0:35" at bounding box center [286, 326] width 515 height 5
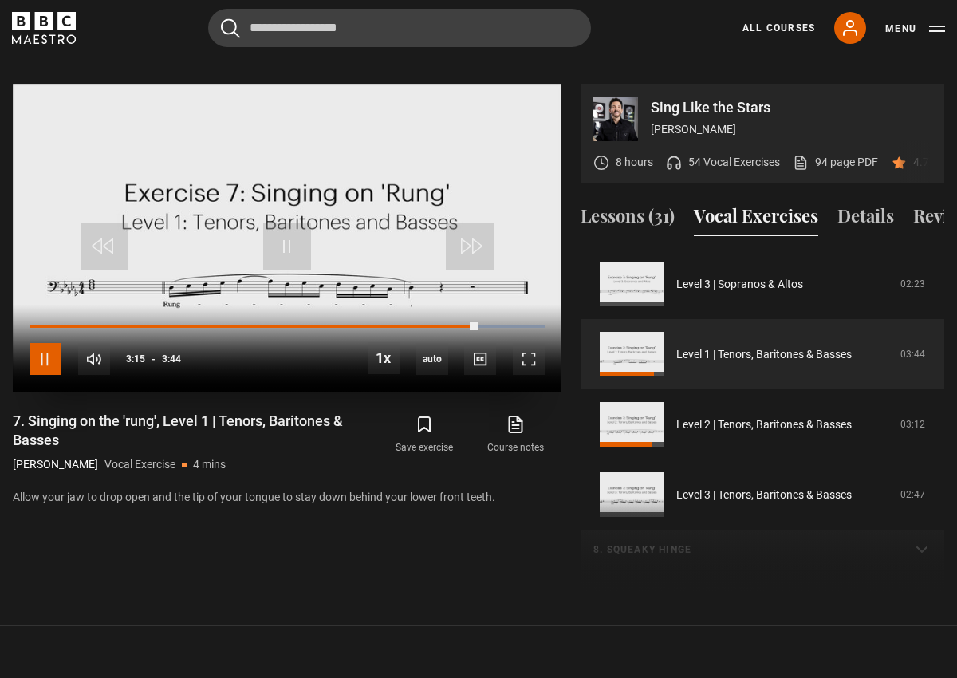
click at [45, 344] on span "Video Player" at bounding box center [45, 359] width 32 height 32
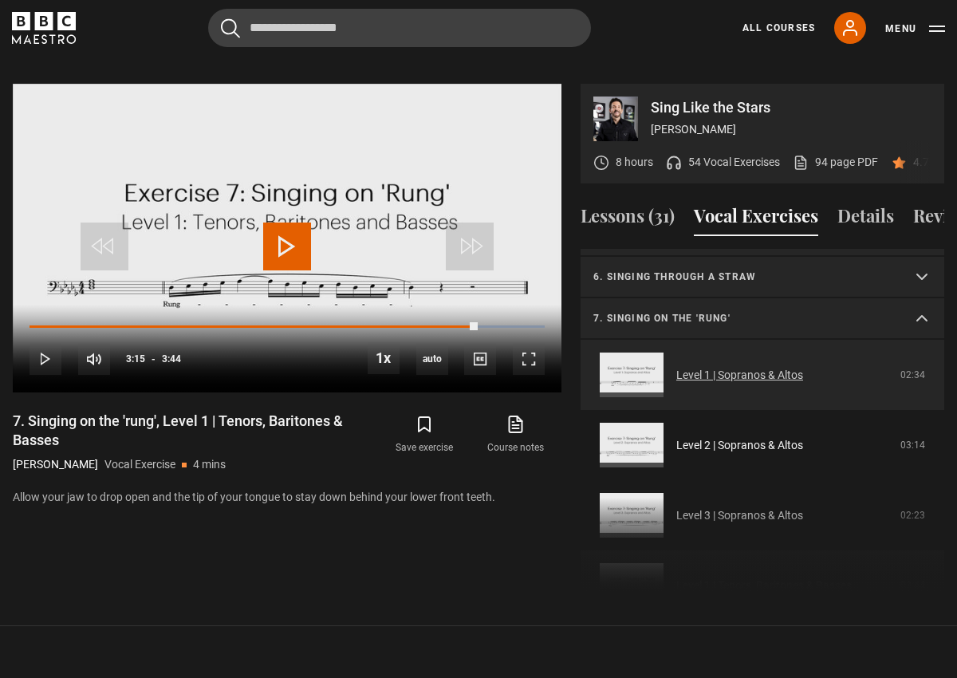
scroll to position [210, 0]
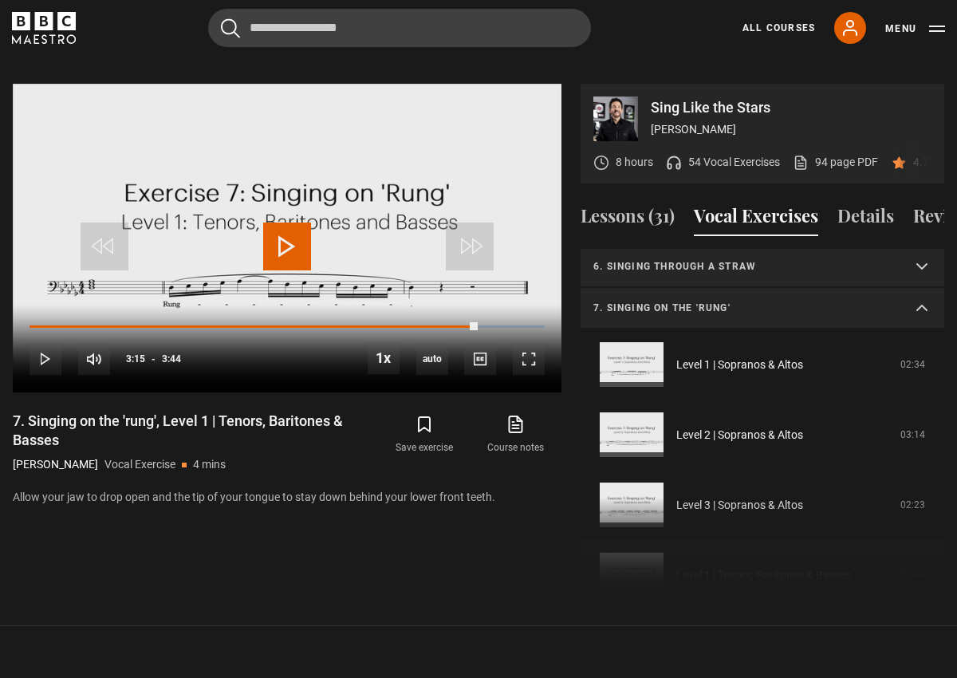
click at [919, 290] on summary "7. Singing on the 'rung'" at bounding box center [761, 308] width 363 height 41
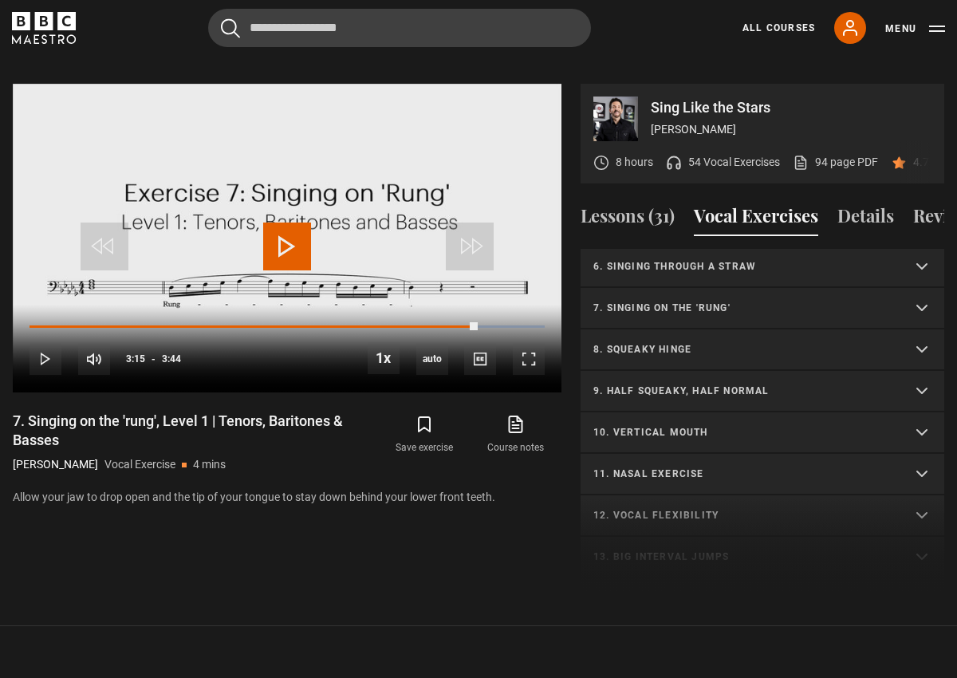
click at [675, 342] on p "8. Squeaky hinge" at bounding box center [743, 349] width 300 height 14
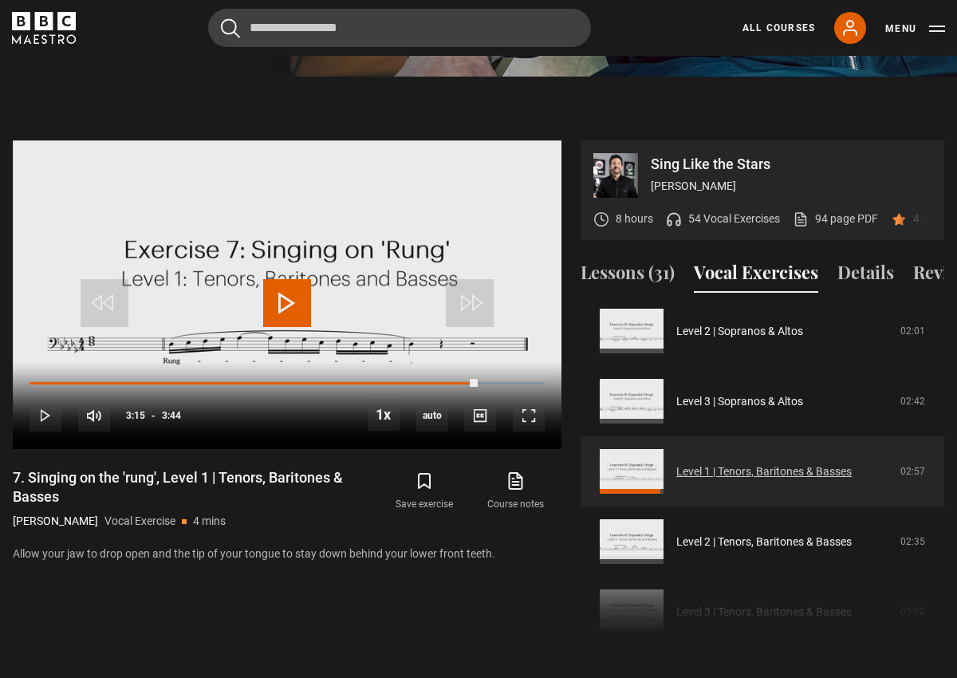
scroll to position [417, 0]
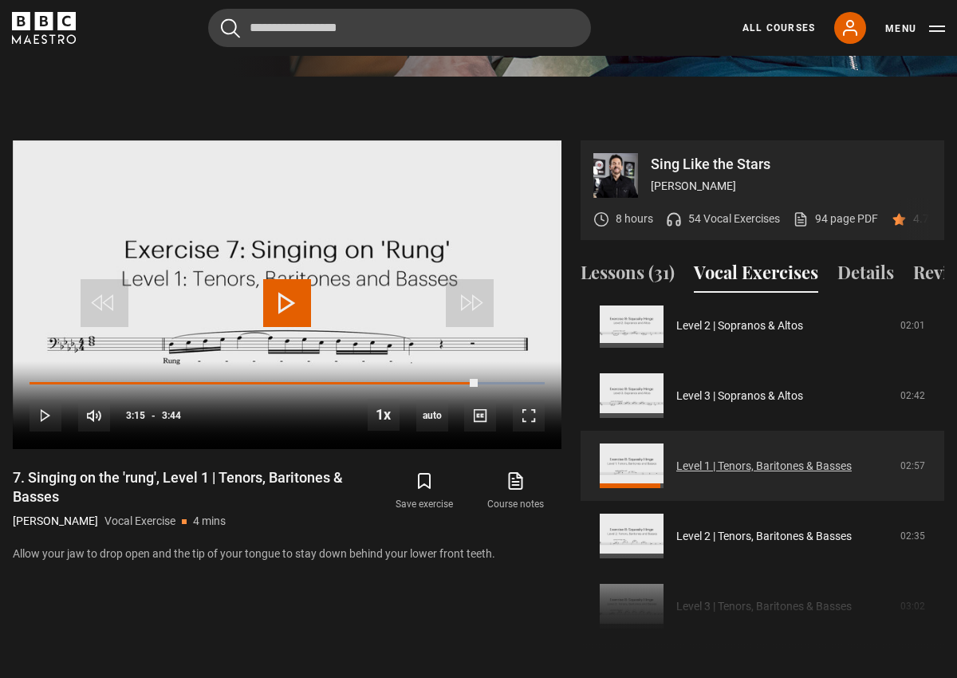
click at [695, 458] on link "Level 1 | Tenors, Baritones & Basses" at bounding box center [763, 466] width 175 height 17
click at [676, 458] on link "Level 1 | Tenors, Baritones & Basses" at bounding box center [763, 466] width 175 height 17
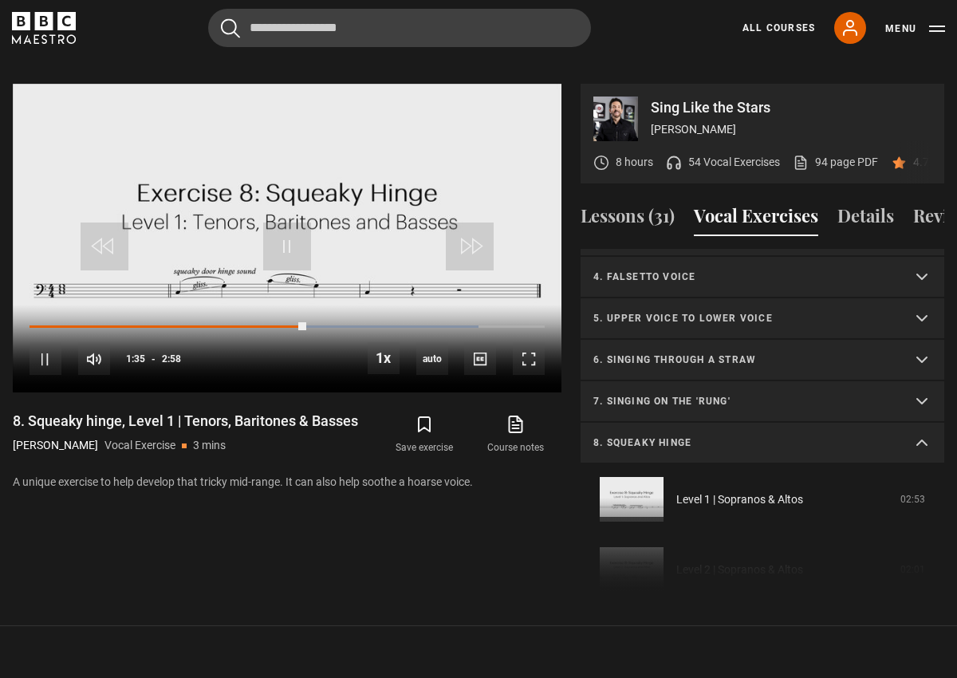
scroll to position [112, 0]
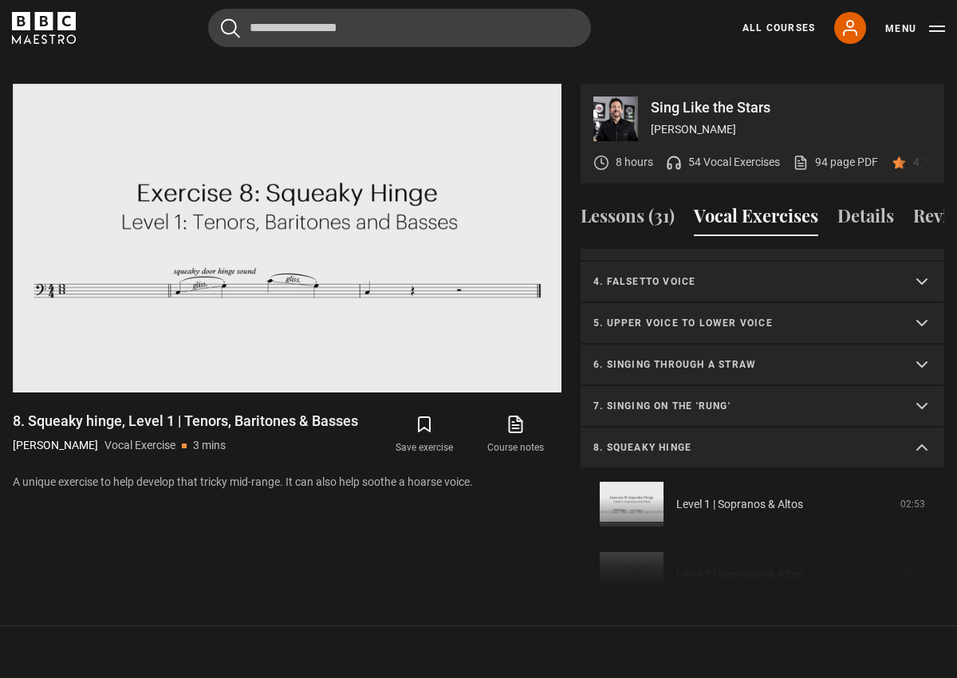
click at [921, 427] on summary "8. Squeaky hinge" at bounding box center [761, 447] width 363 height 41
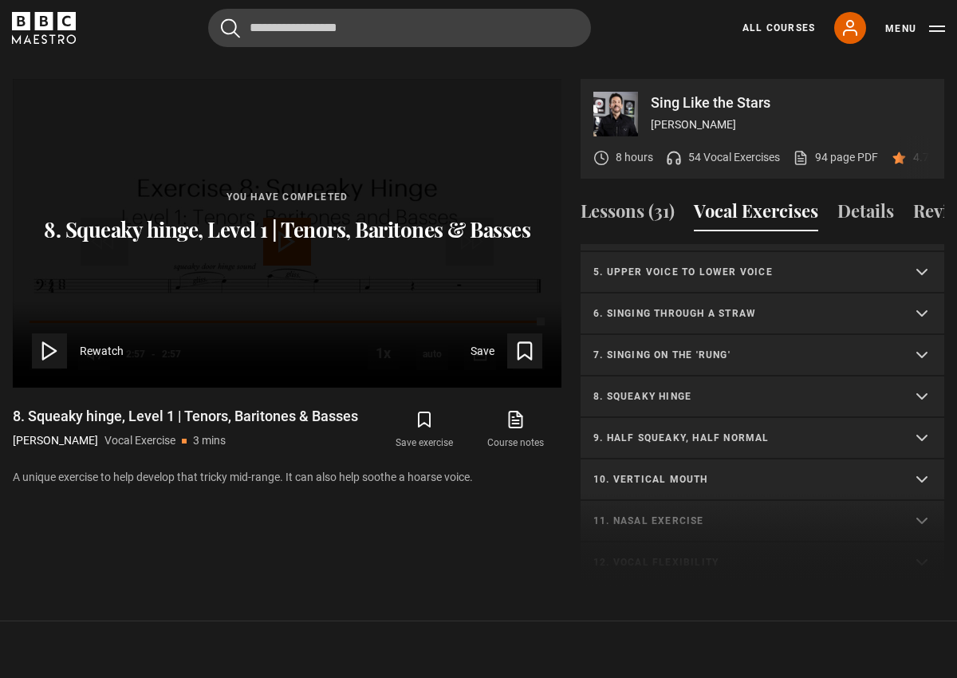
scroll to position [136, 0]
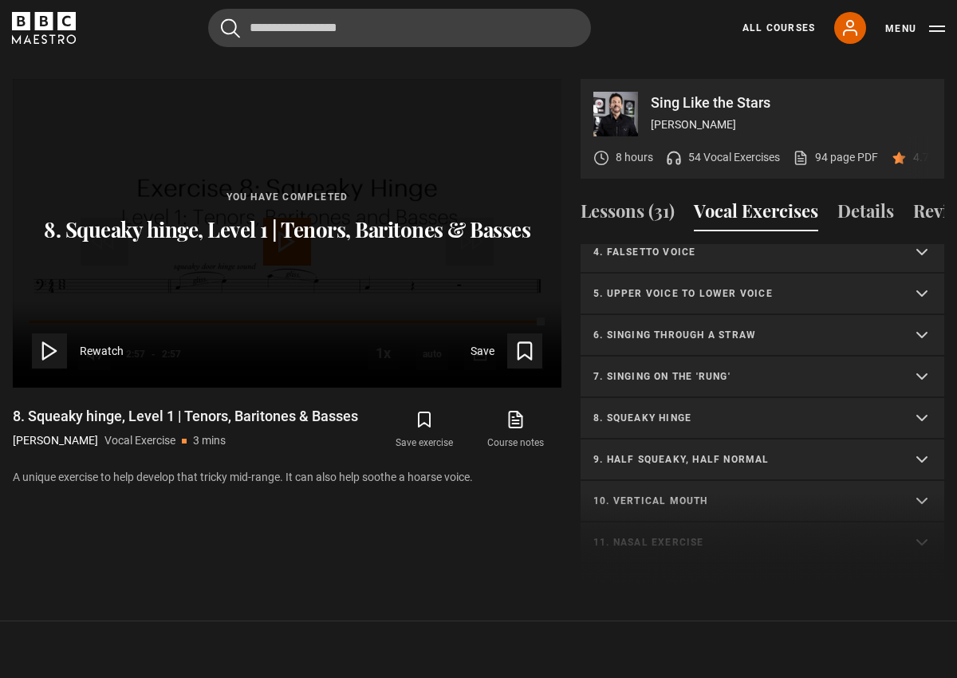
click at [670, 369] on p "7. Singing on the 'rung'" at bounding box center [743, 376] width 300 height 14
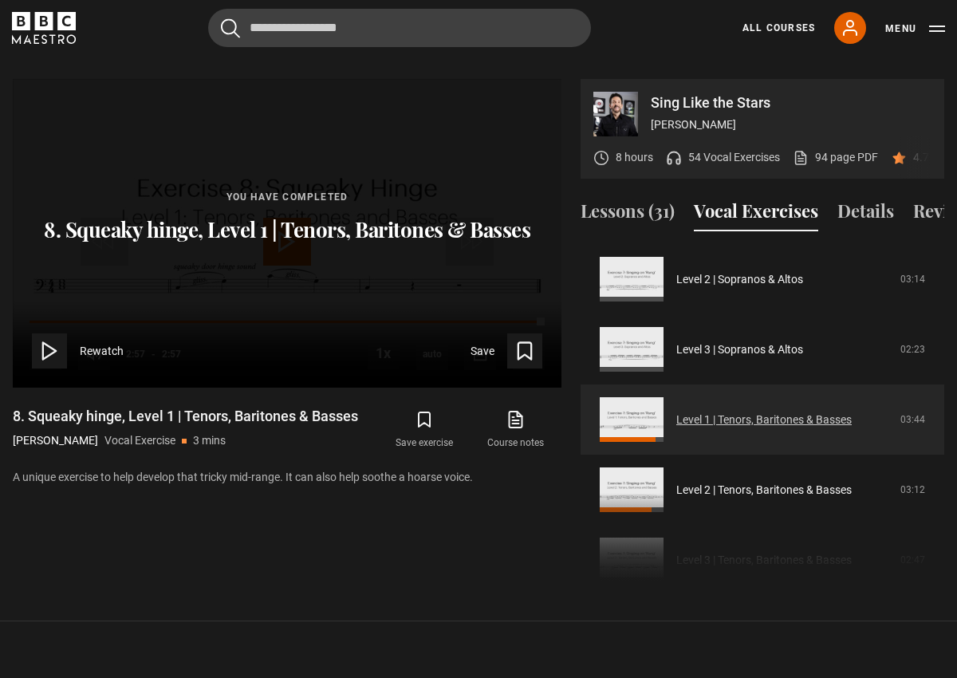
scroll to position [365, 0]
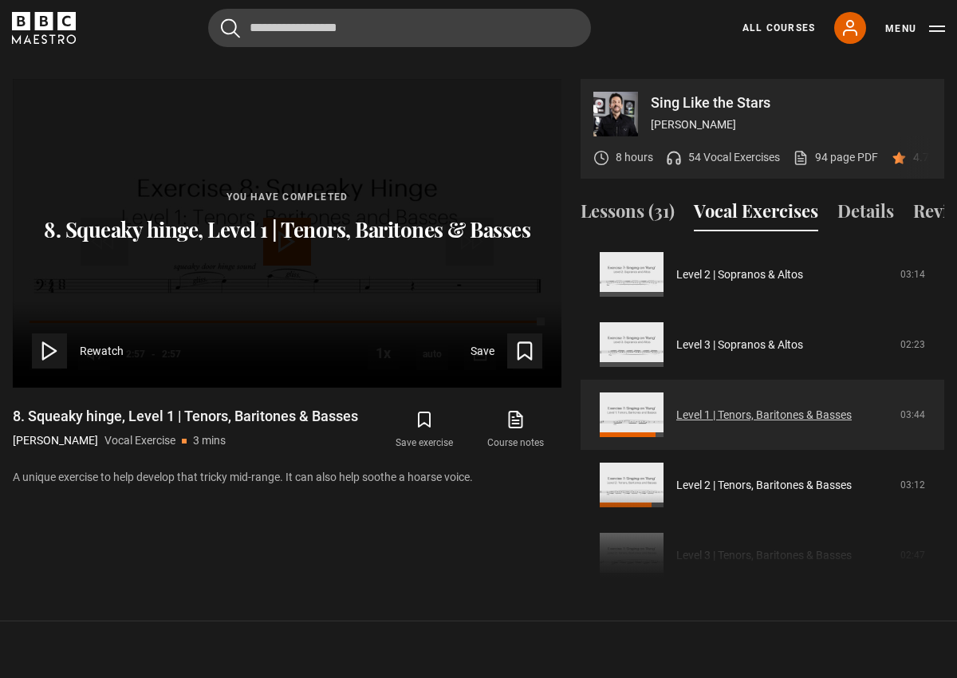
click at [697, 407] on link "Level 1 | Tenors, Baritones & Basses" at bounding box center [763, 415] width 175 height 17
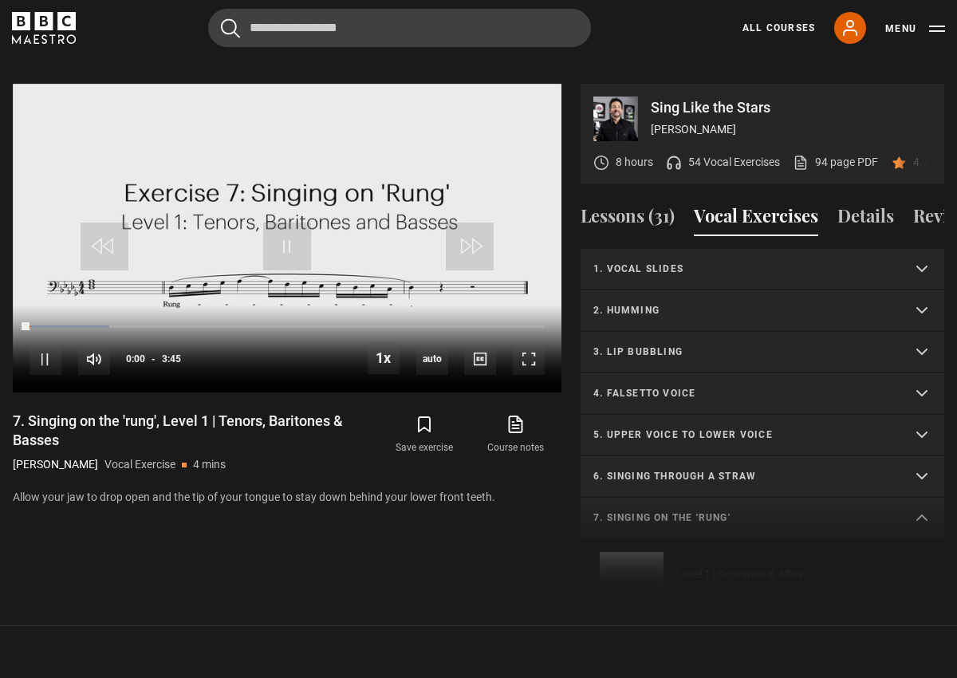
scroll to position [430, 0]
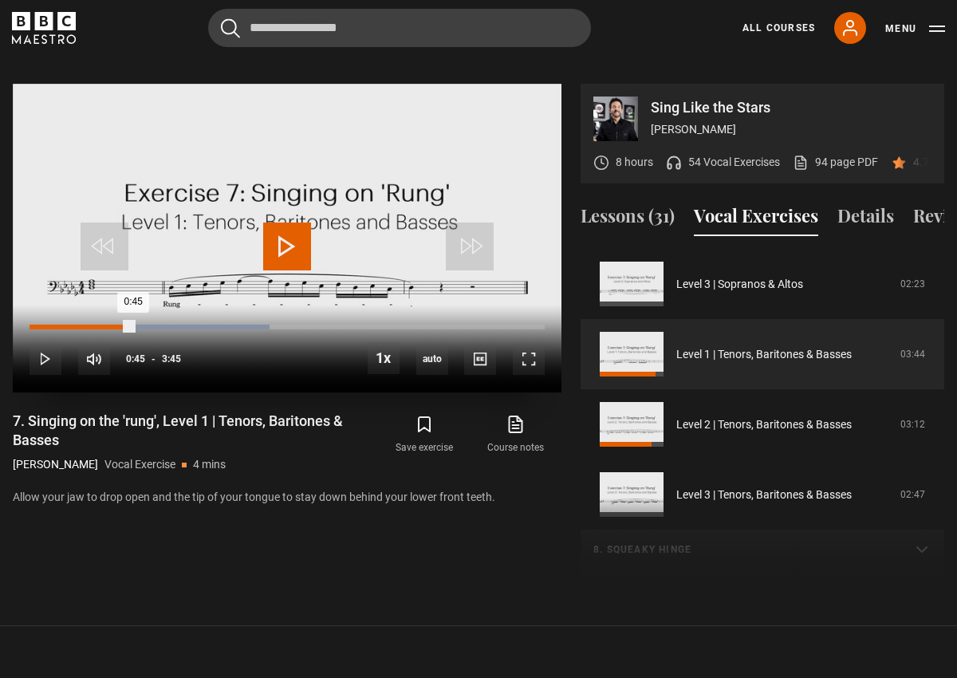
drag, startPoint x: 45, startPoint y: 305, endPoint x: 132, endPoint y: 304, distance: 86.9
click at [132, 324] on div "0:45" at bounding box center [81, 326] width 104 height 5
drag, startPoint x: 129, startPoint y: 304, endPoint x: 112, endPoint y: 303, distance: 16.8
click at [112, 324] on div "0:36" at bounding box center [70, 326] width 83 height 5
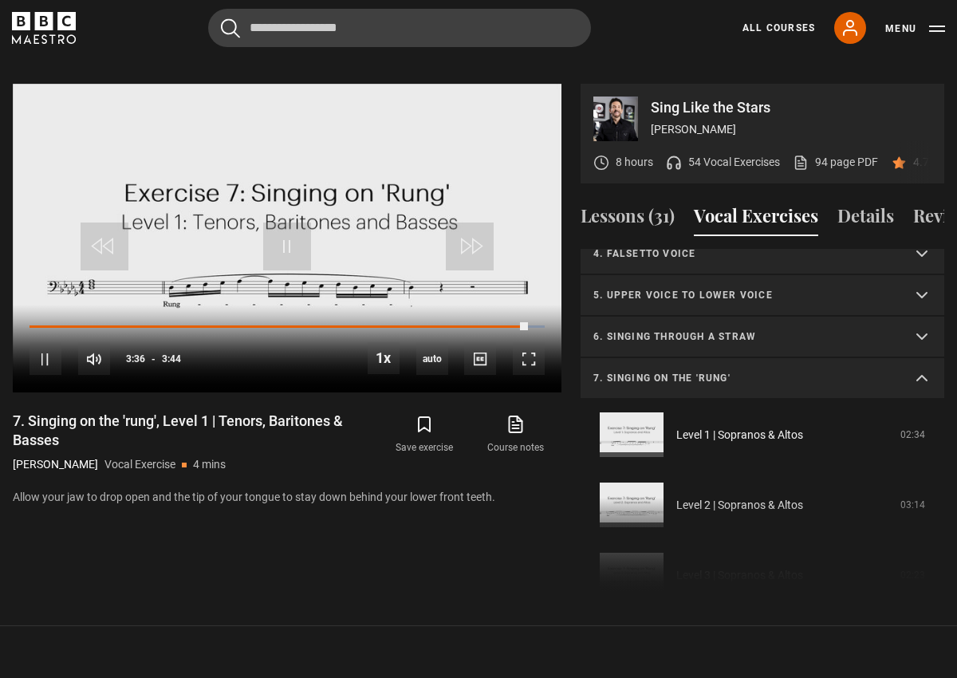
scroll to position [137, 0]
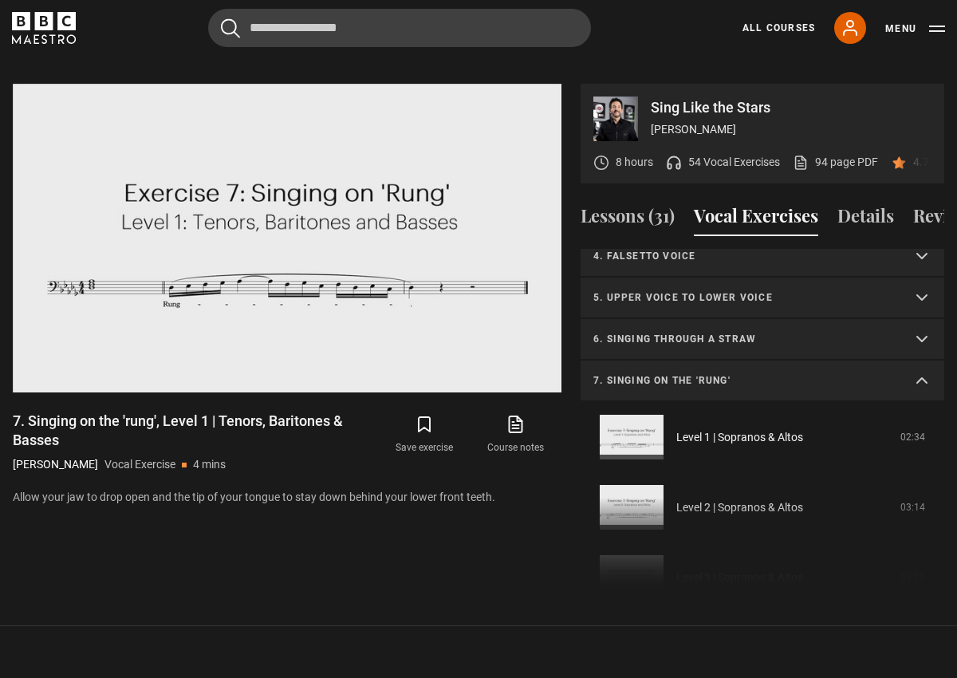
click at [928, 362] on summary "7. Singing on the 'rung'" at bounding box center [761, 380] width 363 height 41
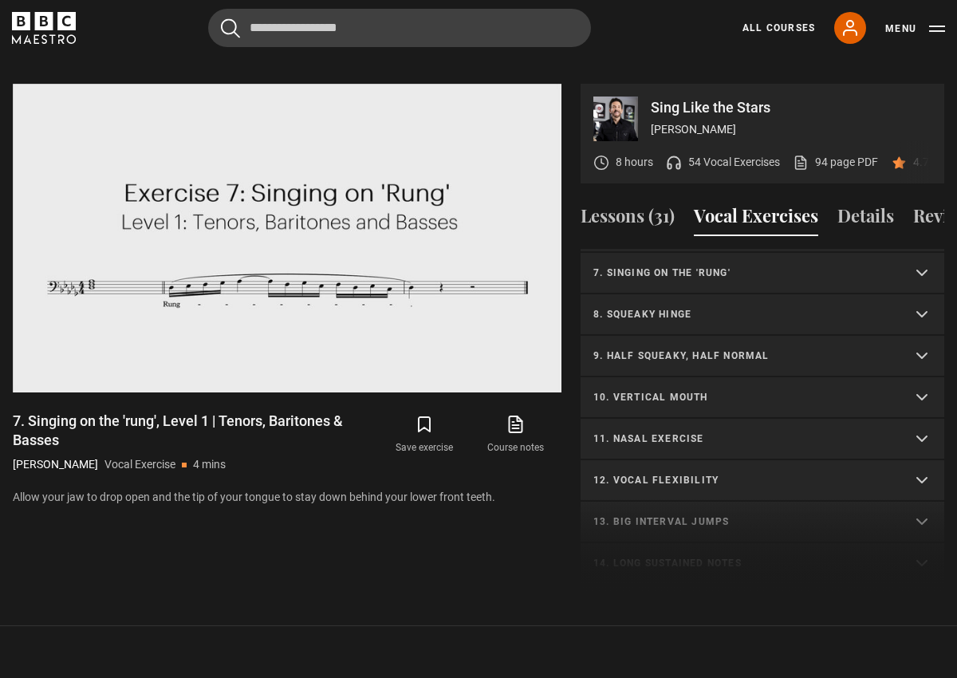
scroll to position [250, 0]
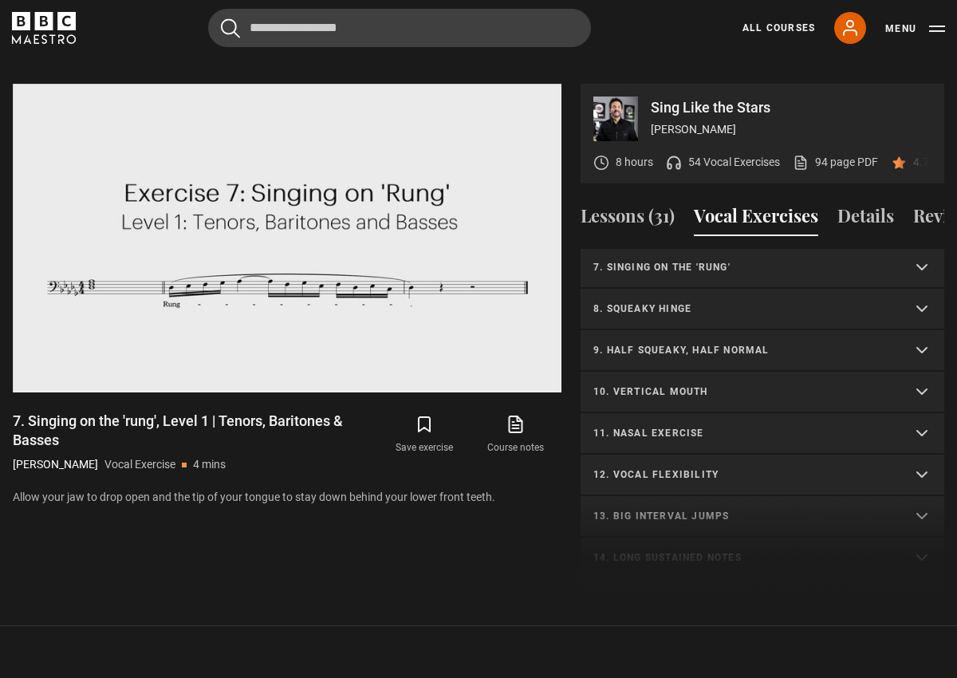
click at [692, 426] on p "11. Nasal exercise" at bounding box center [743, 433] width 300 height 14
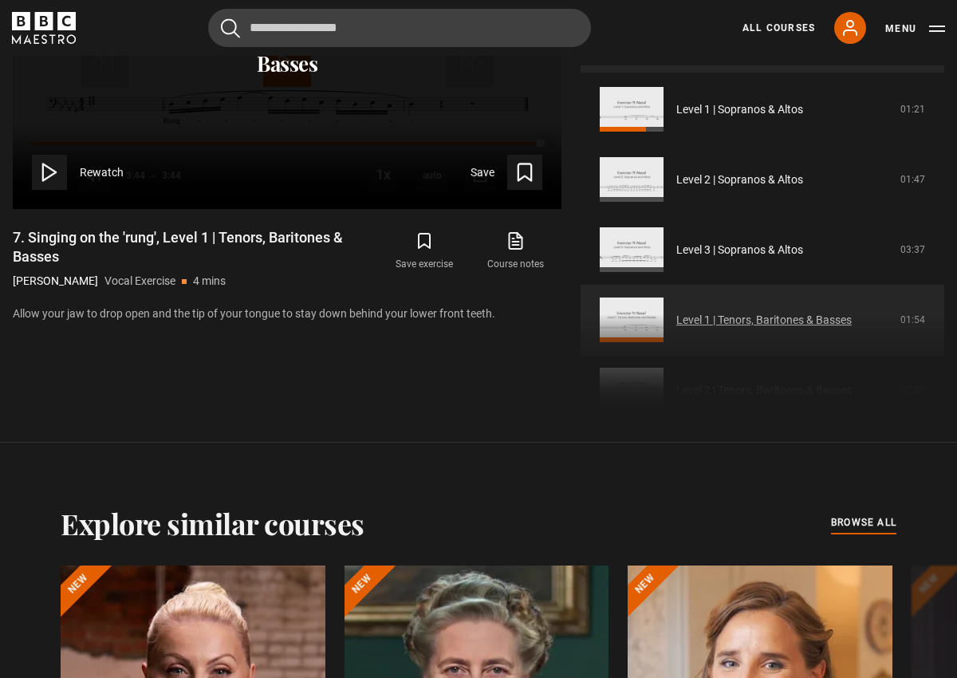
scroll to position [453, 0]
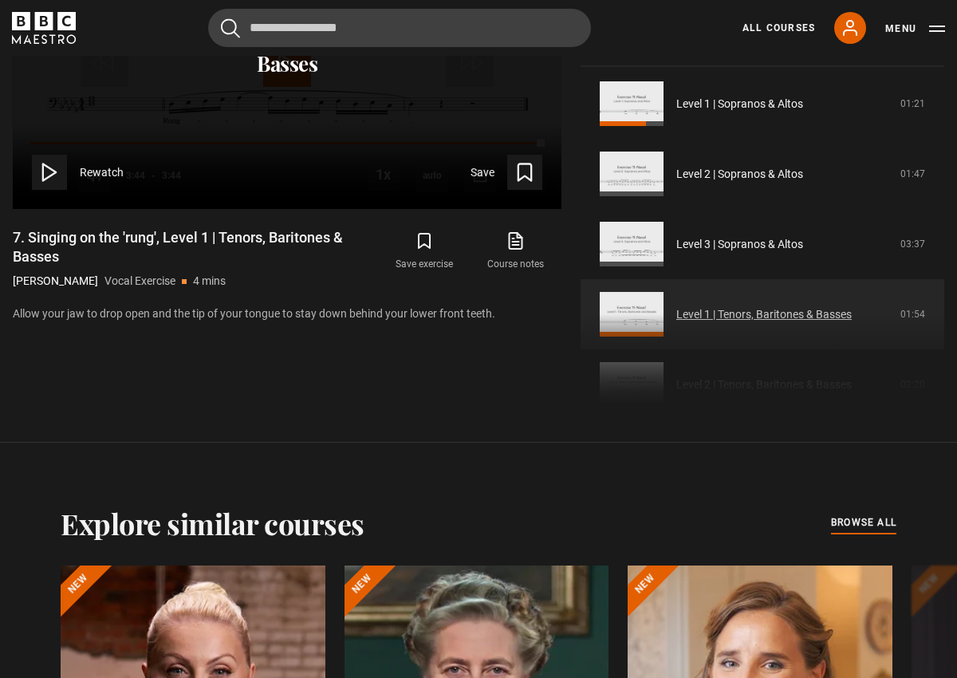
click at [765, 306] on link "Level 1 | Tenors, Baritones & Basses" at bounding box center [763, 314] width 175 height 17
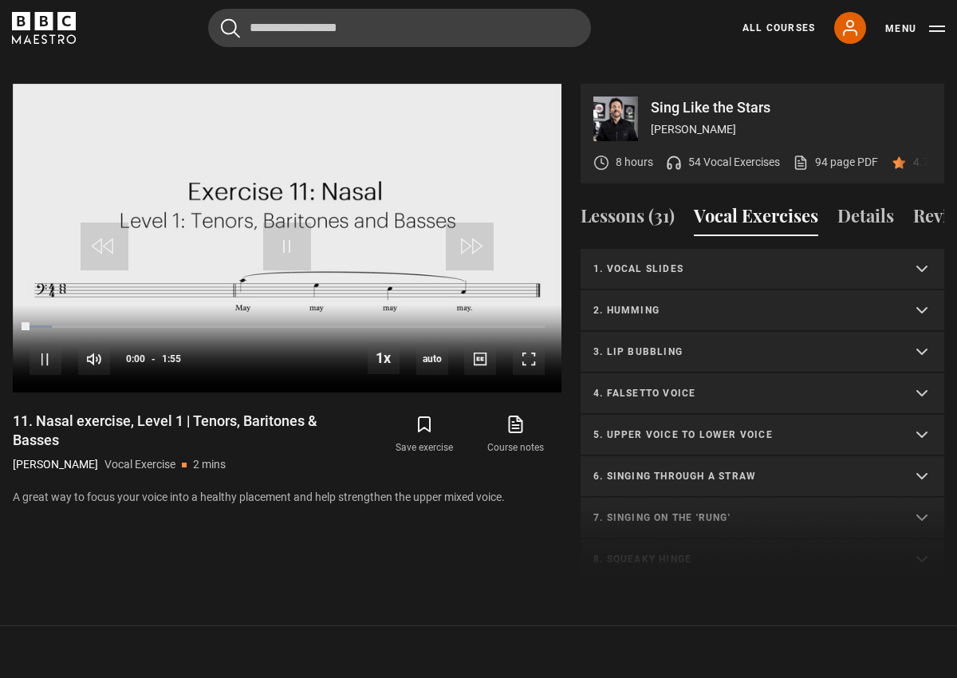
scroll to position [596, 0]
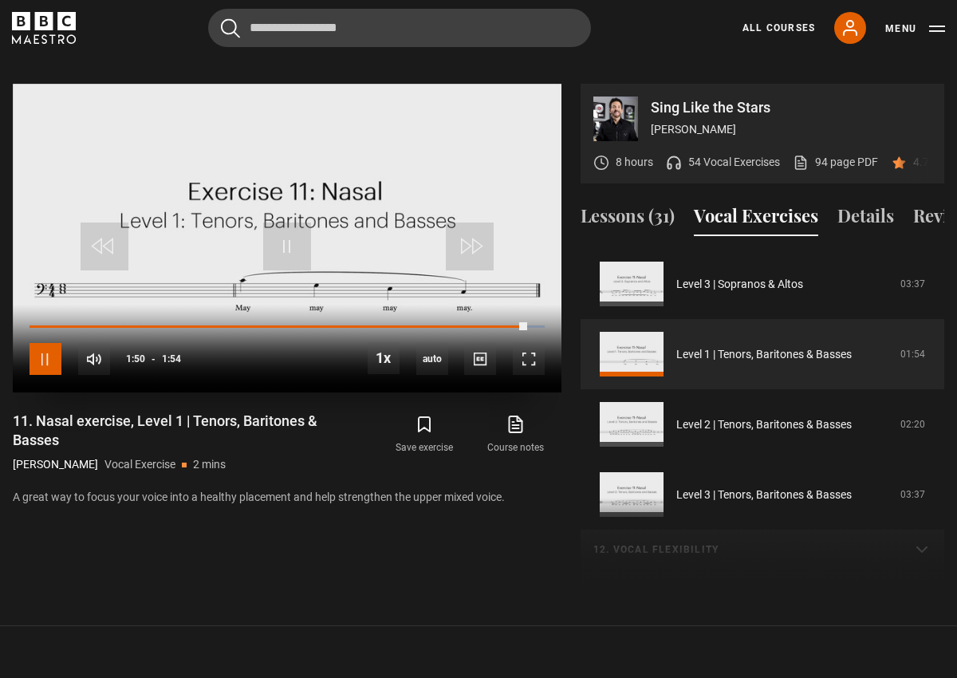
click at [60, 343] on span "Video Player" at bounding box center [45, 359] width 32 height 32
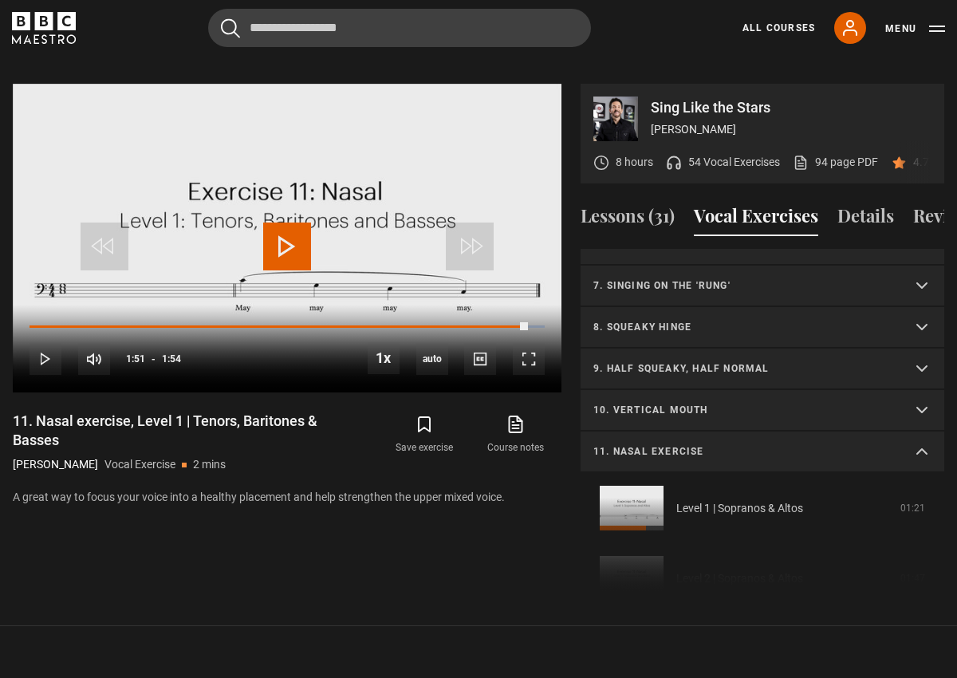
scroll to position [230, 0]
click at [923, 433] on summary "11. Nasal exercise" at bounding box center [761, 453] width 363 height 41
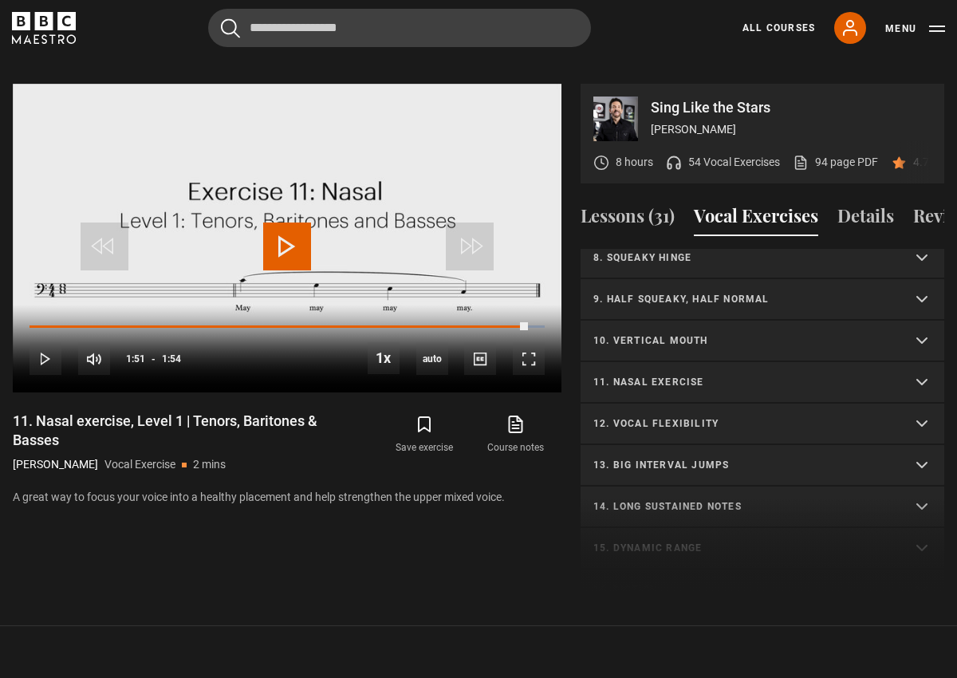
scroll to position [303, 0]
click at [692, 415] on p "12. Vocal flexibility" at bounding box center [743, 422] width 300 height 14
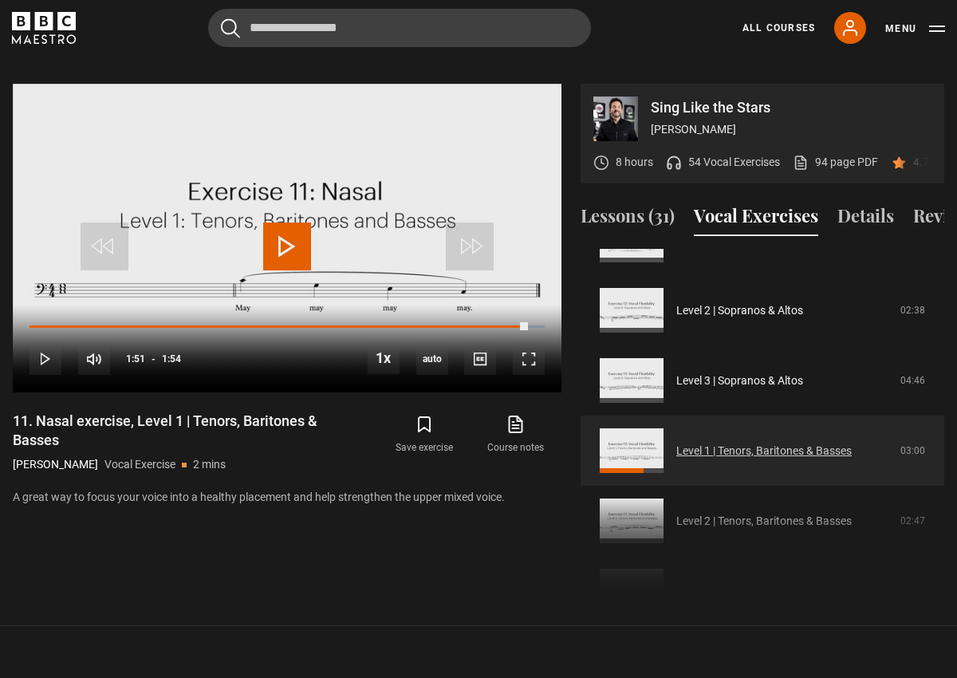
scroll to position [544, 0]
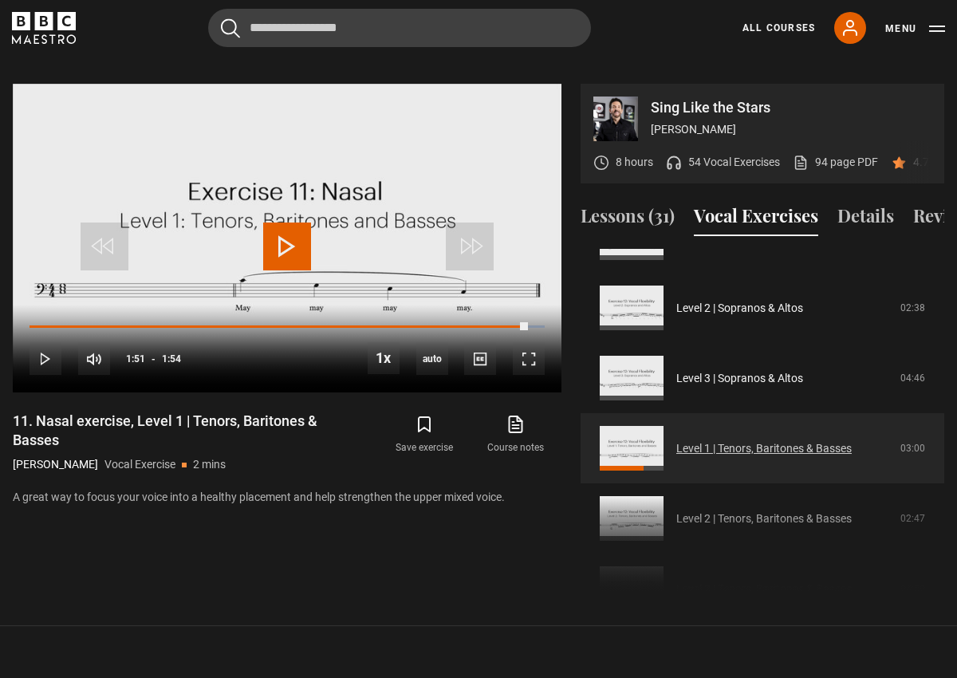
click at [696, 440] on link "Level 1 | Tenors, Baritones & Basses" at bounding box center [763, 448] width 175 height 17
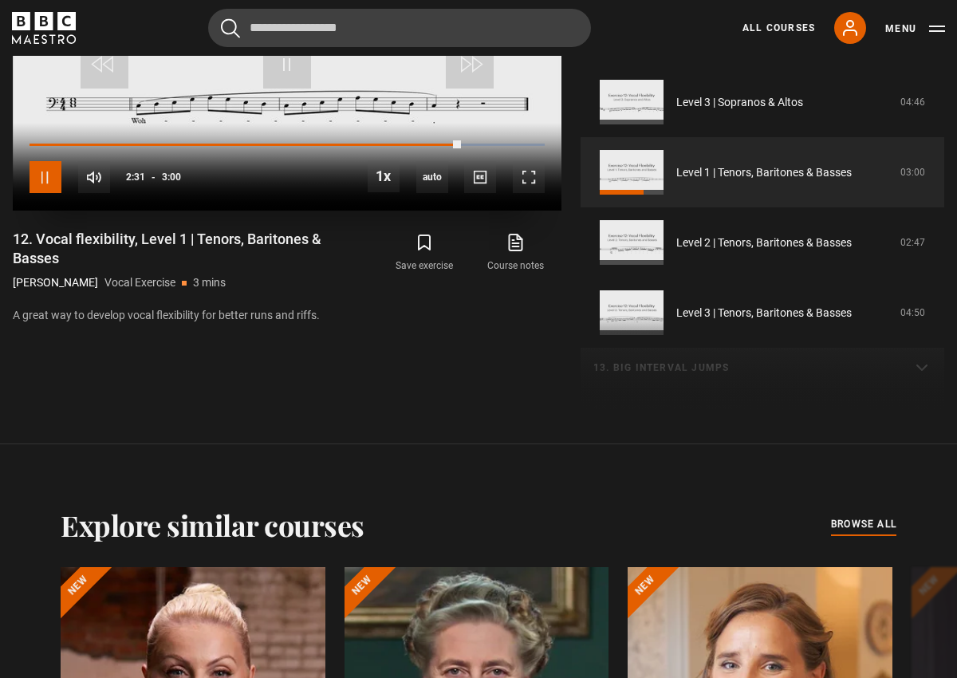
click at [51, 161] on span "Video Player" at bounding box center [45, 177] width 32 height 32
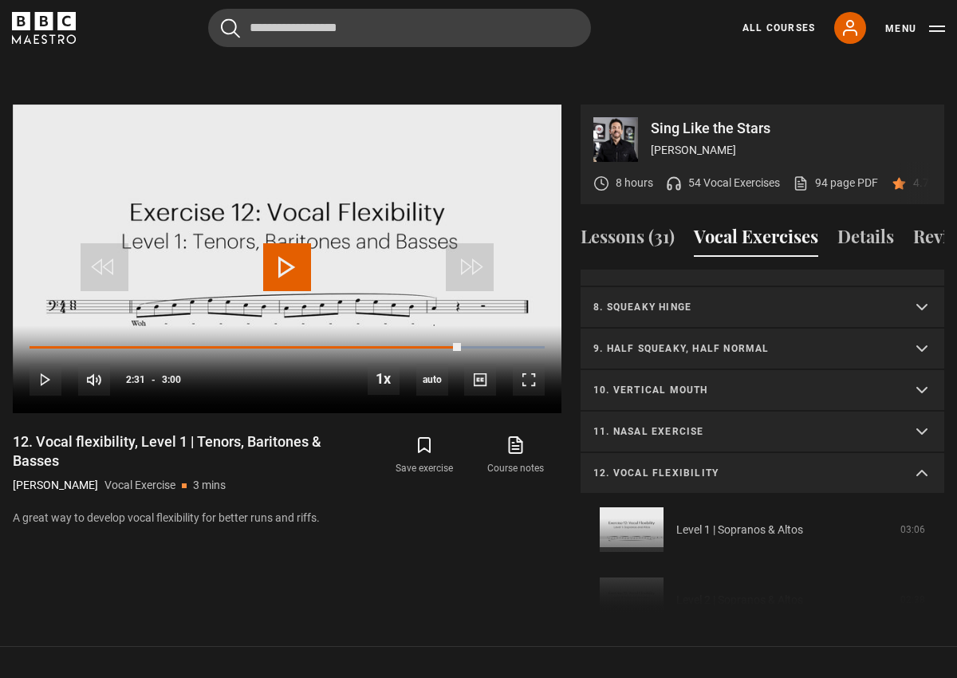
scroll to position [271, 0]
click at [924, 454] on summary "12. Vocal flexibility" at bounding box center [761, 474] width 363 height 41
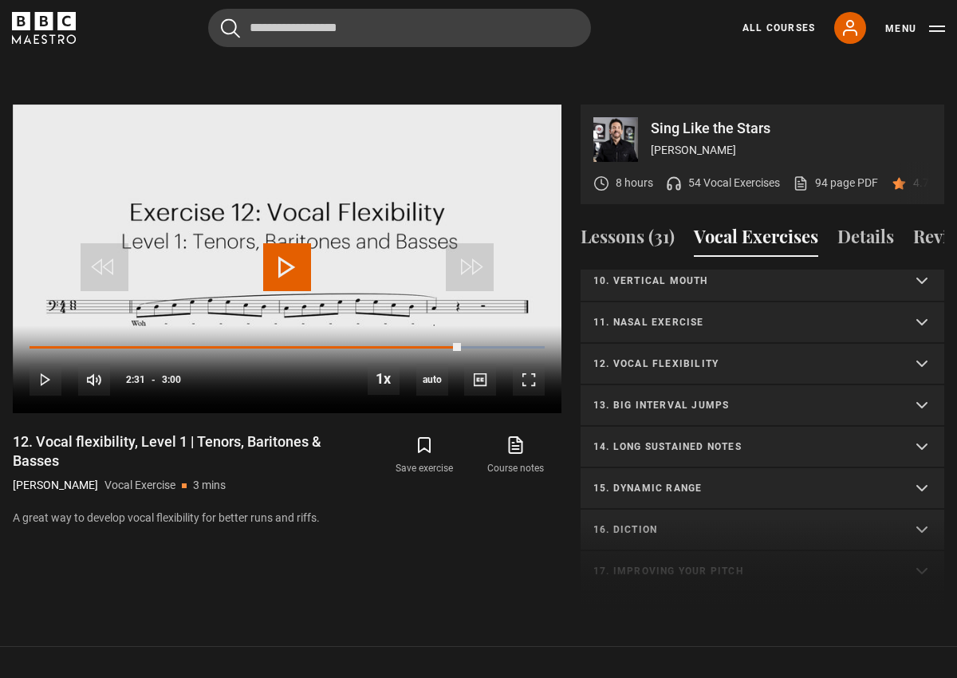
scroll to position [383, 0]
click at [664, 480] on p "15. Dynamic range" at bounding box center [743, 487] width 300 height 14
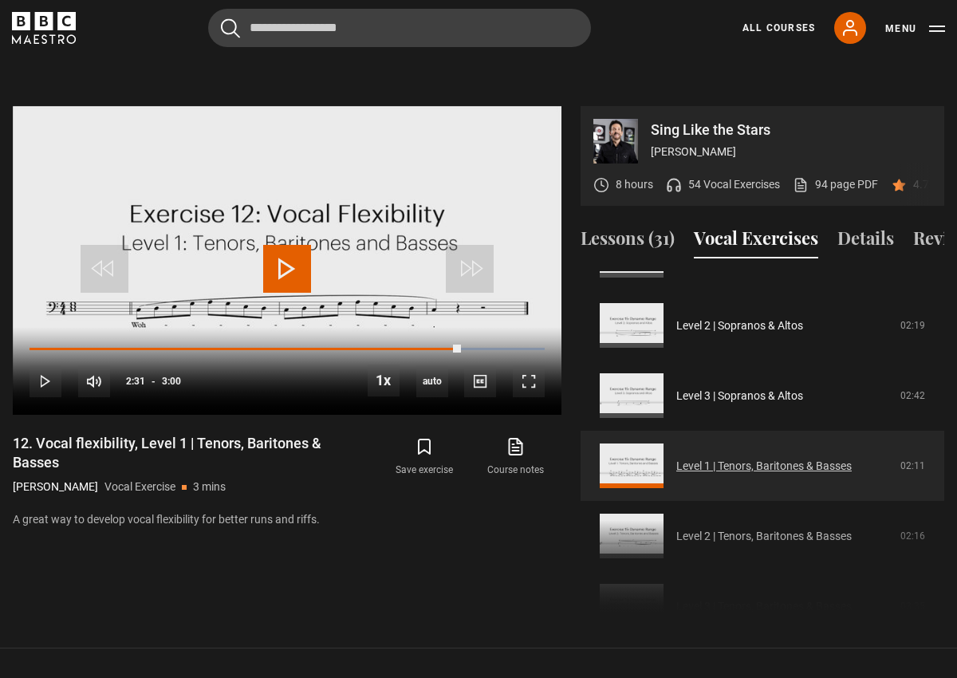
scroll to position [676, 0]
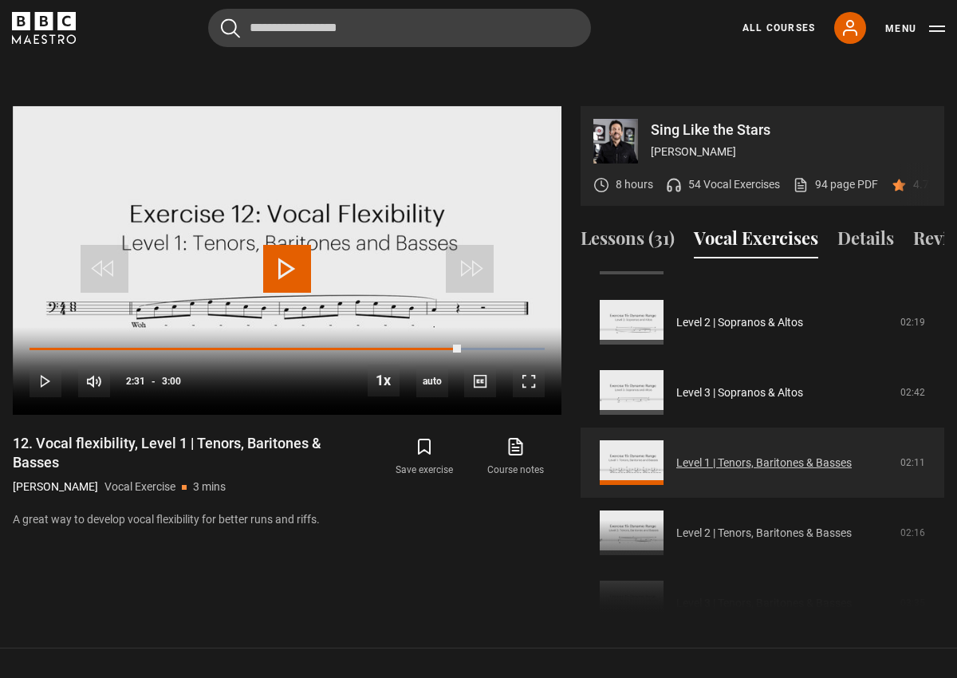
click at [742, 454] on link "Level 1 | Tenors, Baritones & Basses" at bounding box center [763, 462] width 175 height 17
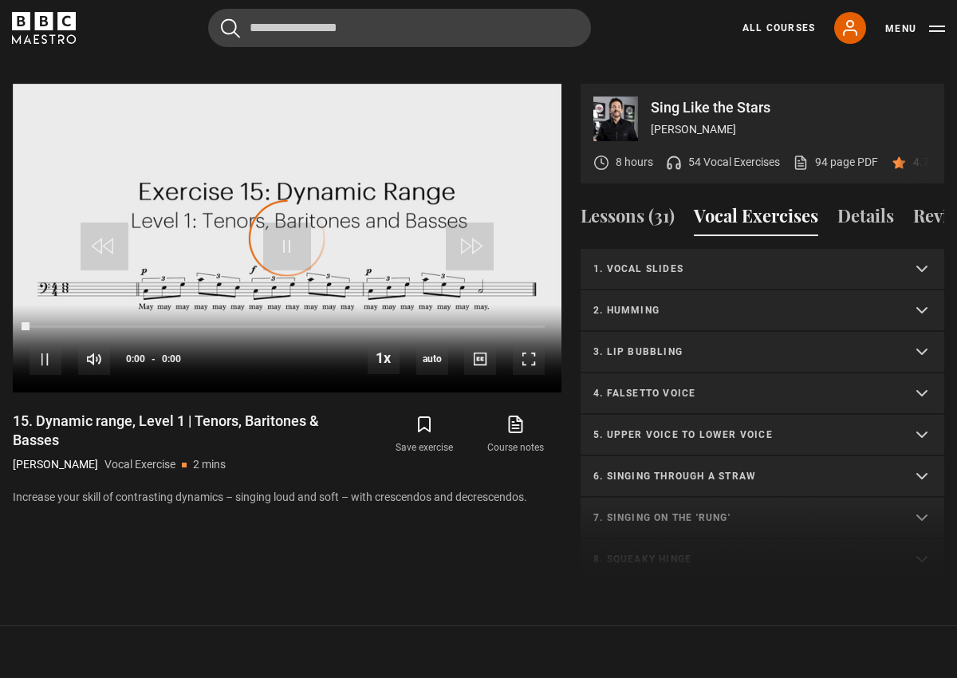
scroll to position [762, 0]
